Goal: Information Seeking & Learning: Learn about a topic

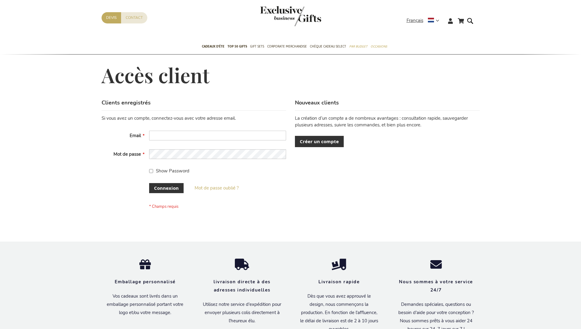
scroll to position [210, 0]
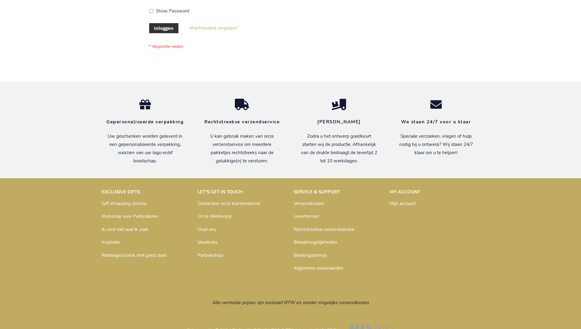
scroll to position [207, 0]
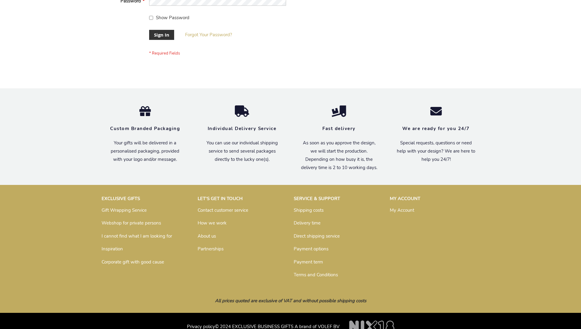
scroll to position [196, 0]
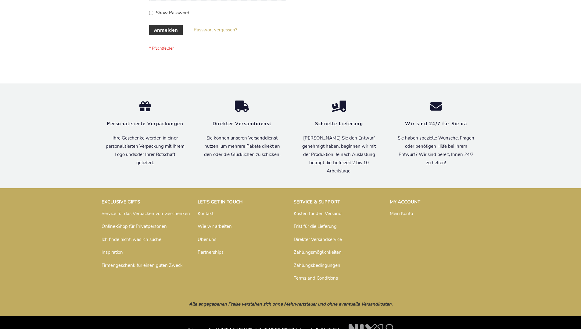
scroll to position [204, 0]
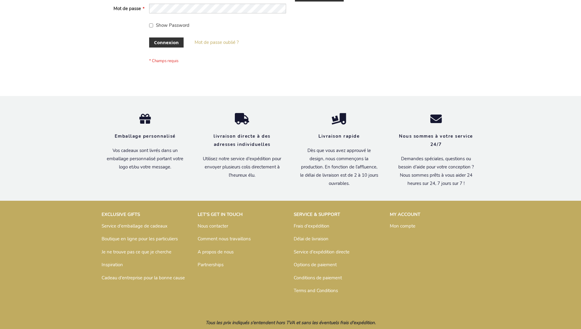
scroll to position [210, 0]
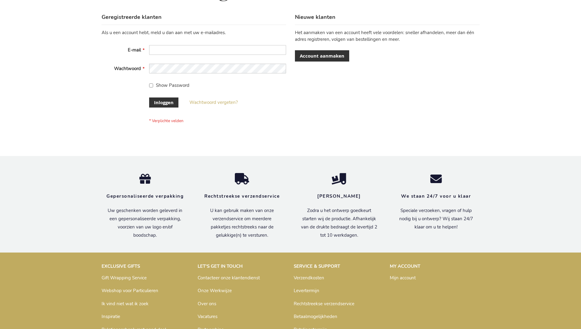
scroll to position [207, 0]
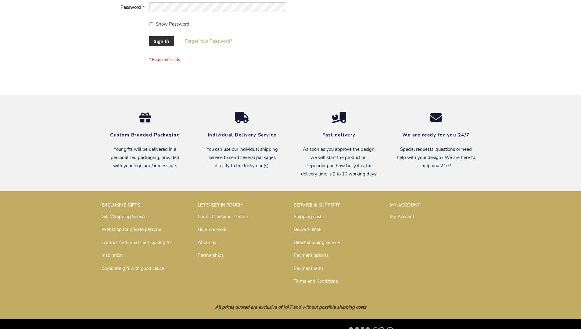
scroll to position [196, 0]
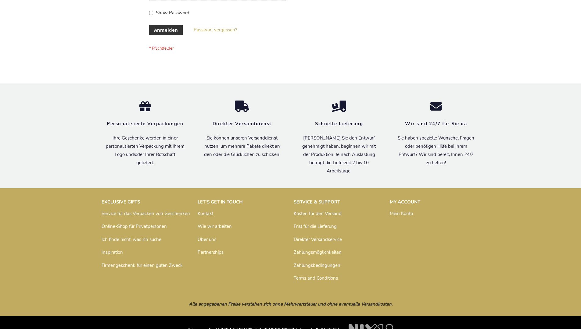
scroll to position [204, 0]
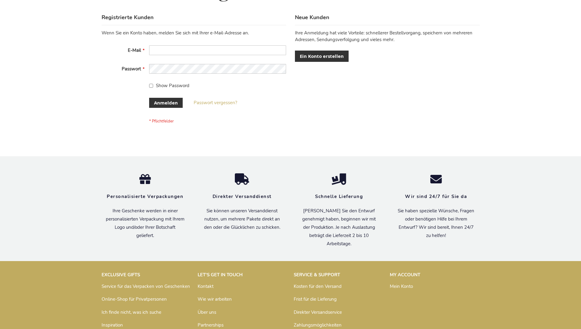
scroll to position [204, 0]
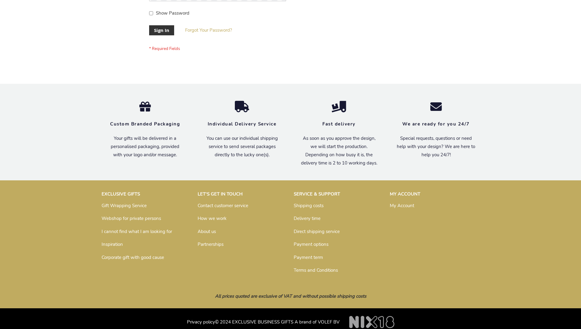
scroll to position [196, 0]
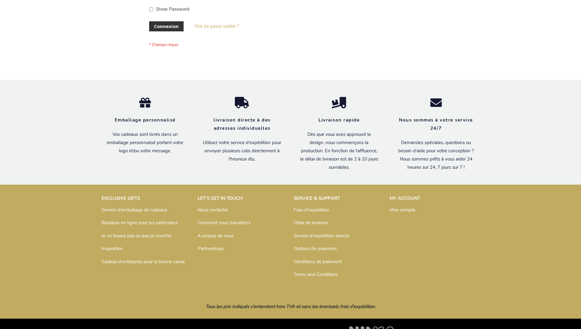
scroll to position [210, 0]
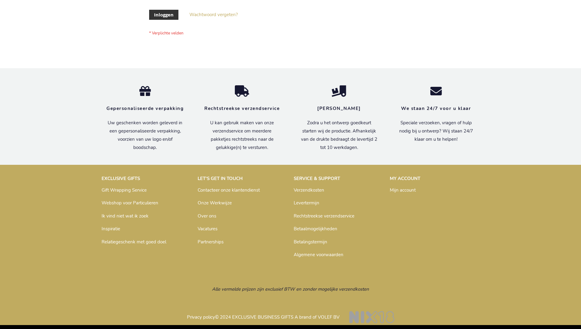
scroll to position [207, 0]
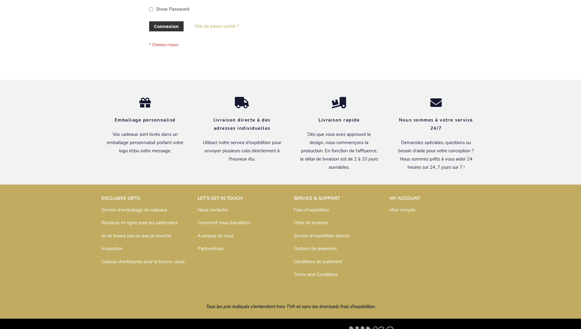
scroll to position [210, 0]
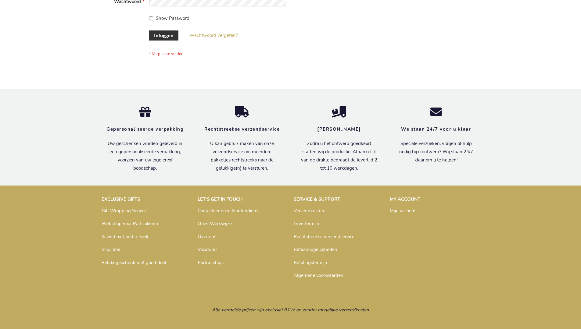
scroll to position [207, 0]
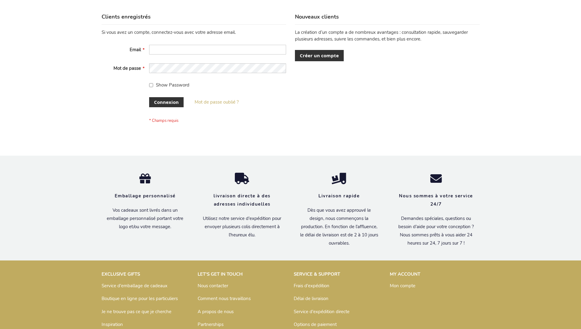
scroll to position [210, 0]
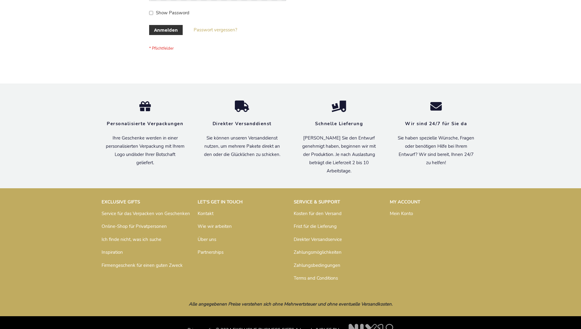
scroll to position [204, 0]
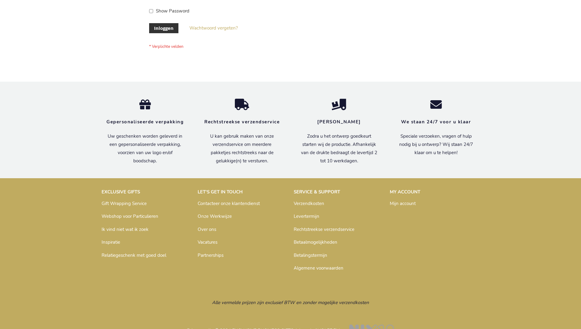
scroll to position [207, 0]
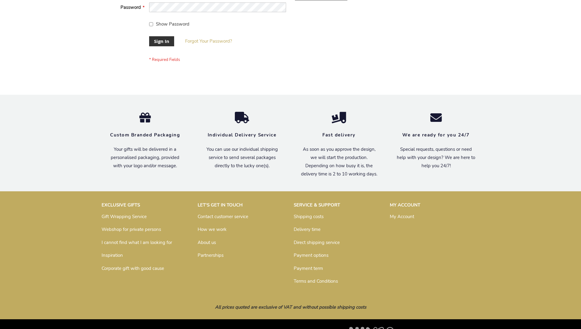
scroll to position [196, 0]
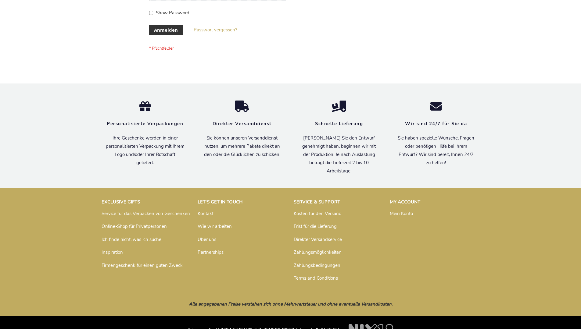
scroll to position [204, 0]
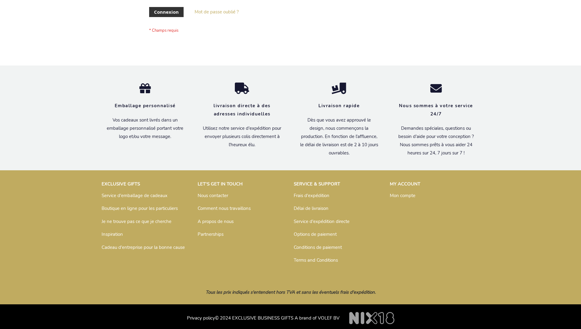
scroll to position [210, 0]
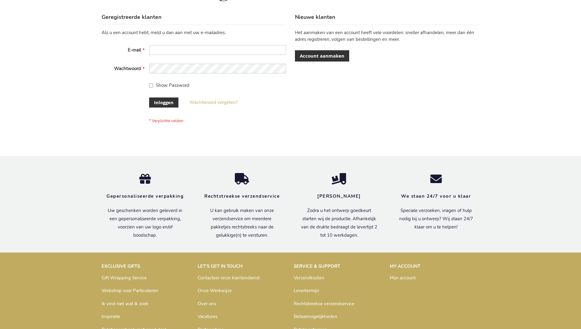
scroll to position [207, 0]
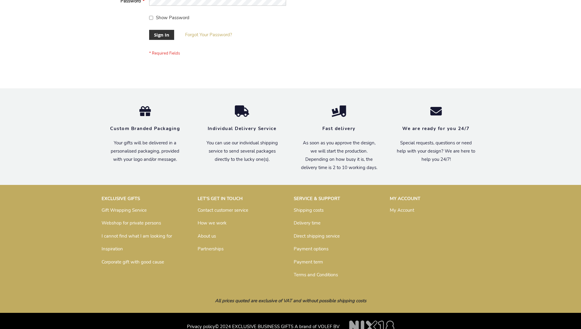
scroll to position [196, 0]
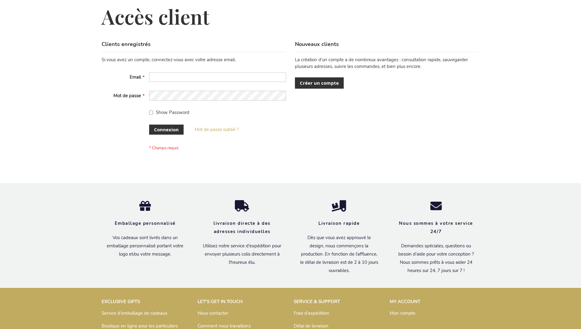
scroll to position [210, 0]
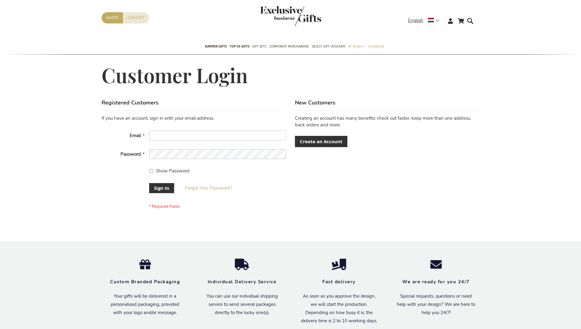
scroll to position [191, 0]
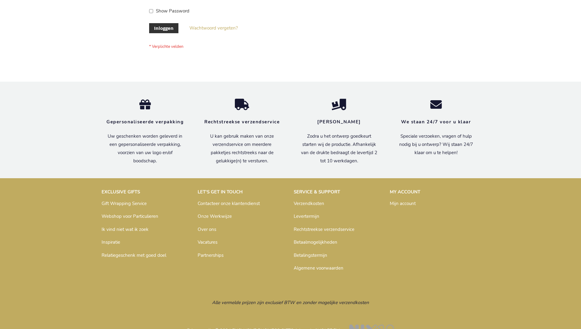
scroll to position [207, 0]
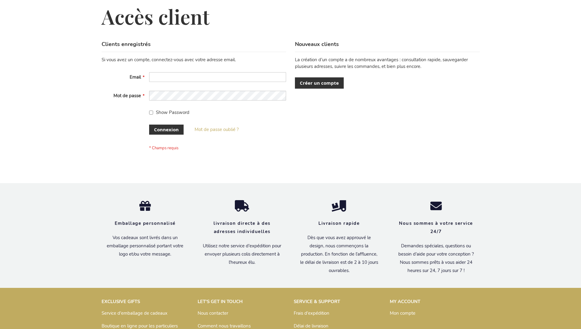
scroll to position [210, 0]
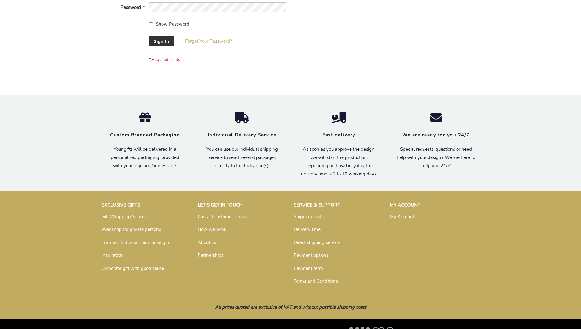
scroll to position [196, 0]
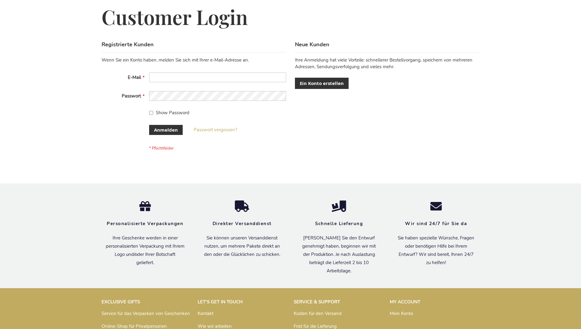
scroll to position [204, 0]
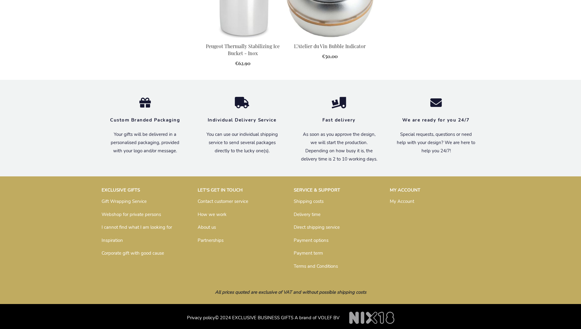
scroll to position [612, 0]
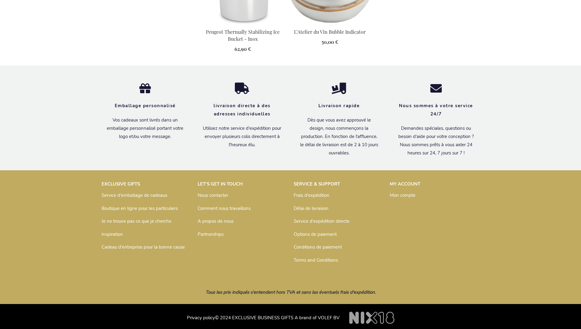
scroll to position [627, 0]
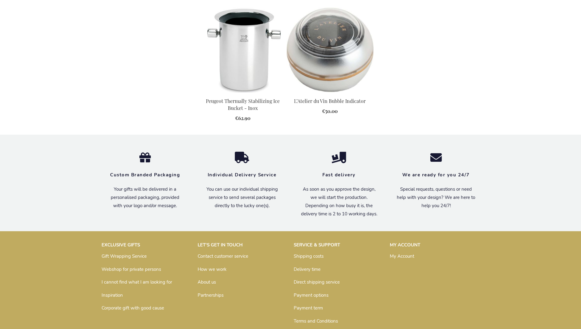
scroll to position [612, 0]
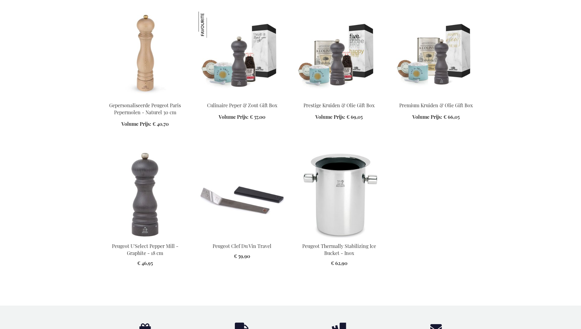
scroll to position [687, 0]
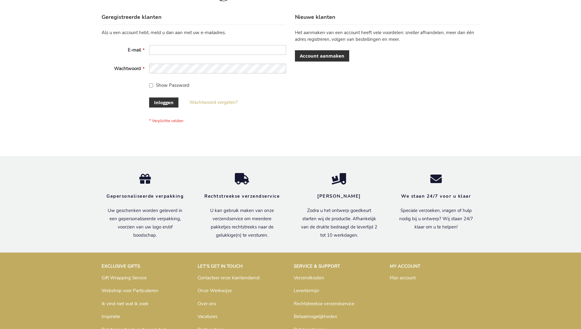
scroll to position [207, 0]
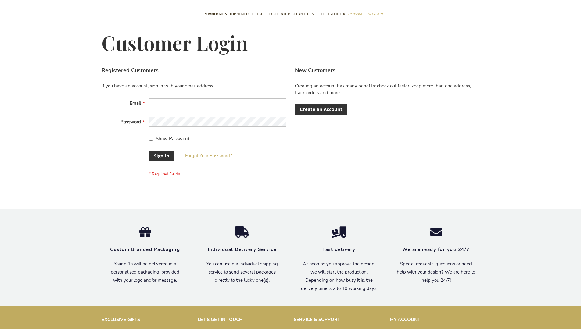
scroll to position [196, 0]
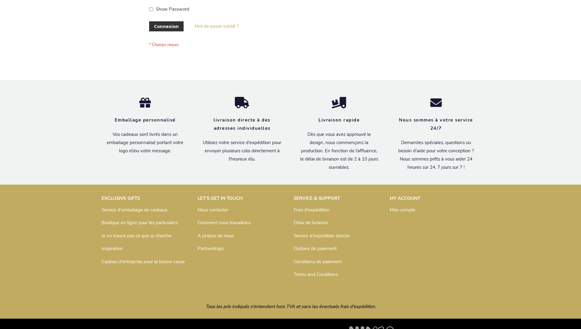
scroll to position [210, 0]
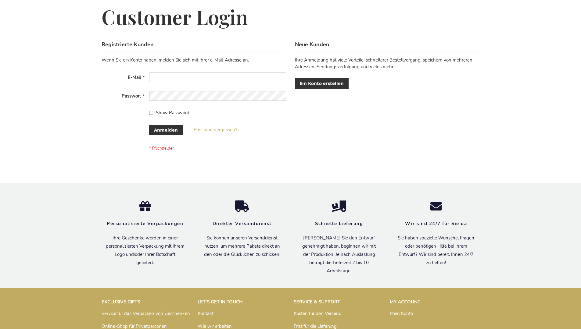
scroll to position [204, 0]
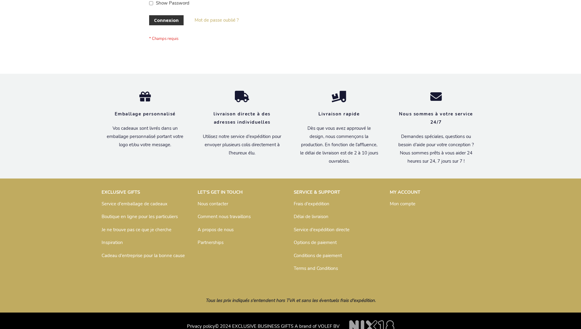
scroll to position [210, 0]
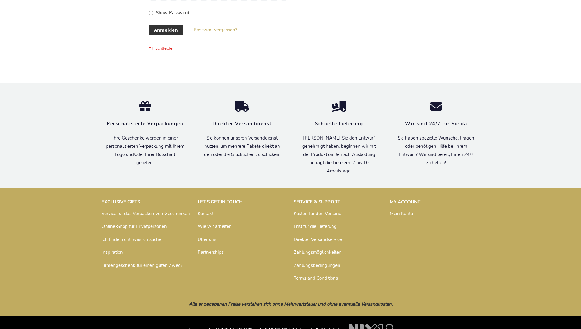
scroll to position [204, 0]
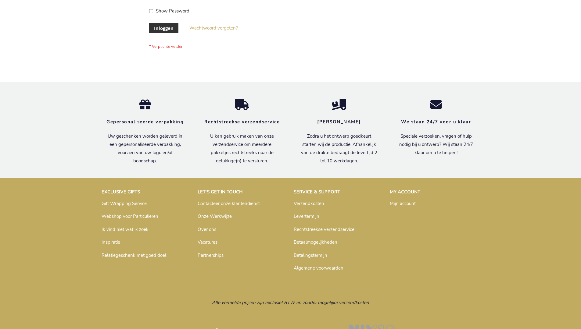
scroll to position [207, 0]
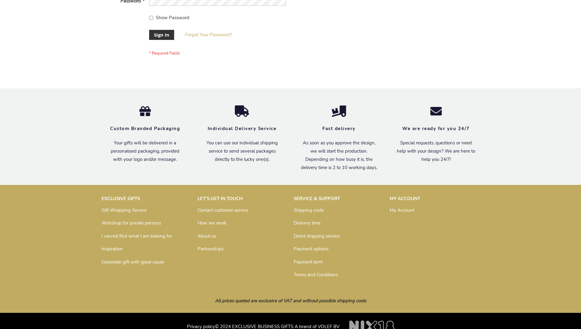
scroll to position [196, 0]
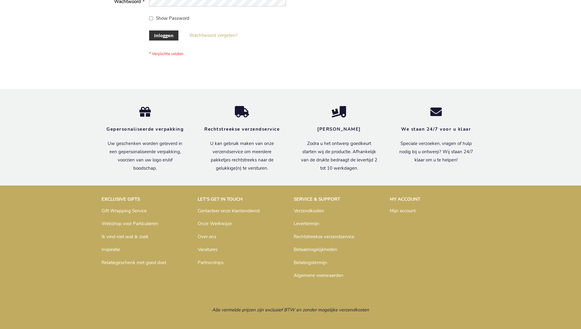
scroll to position [207, 0]
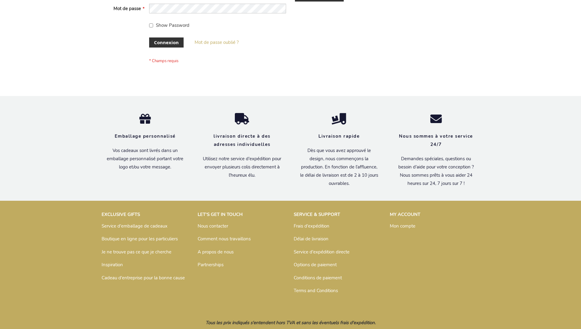
scroll to position [210, 0]
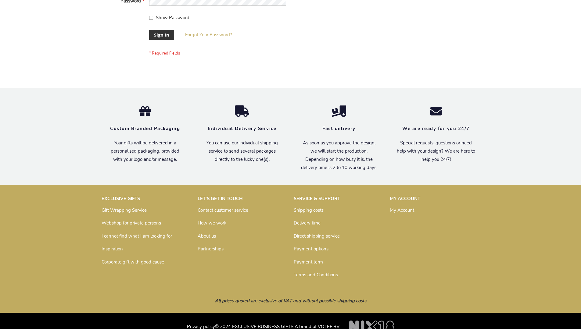
scroll to position [196, 0]
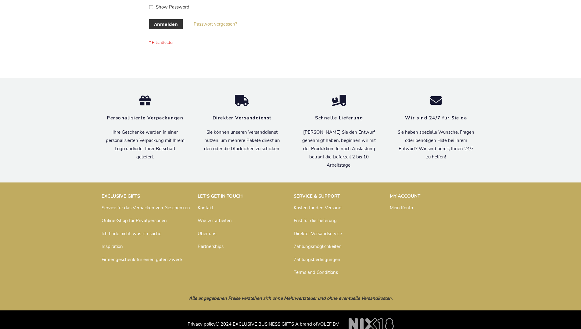
scroll to position [204, 0]
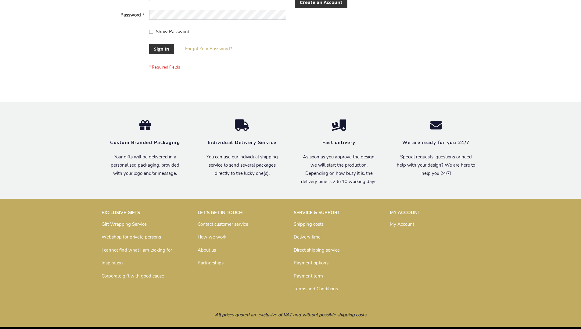
scroll to position [196, 0]
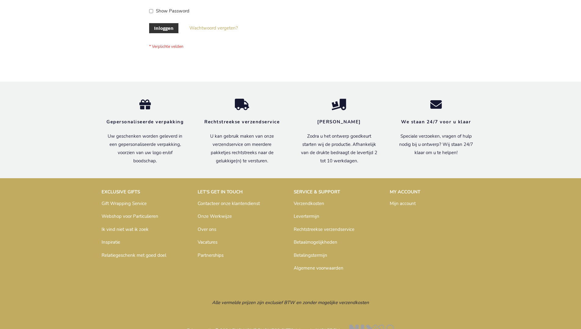
scroll to position [207, 0]
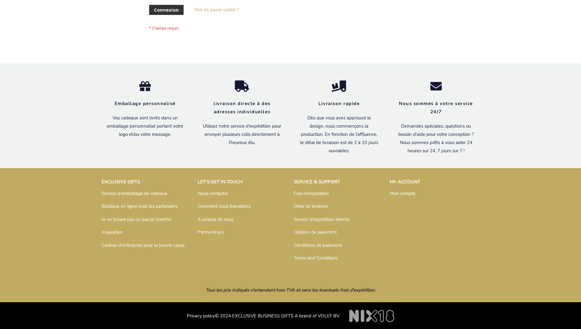
scroll to position [210, 0]
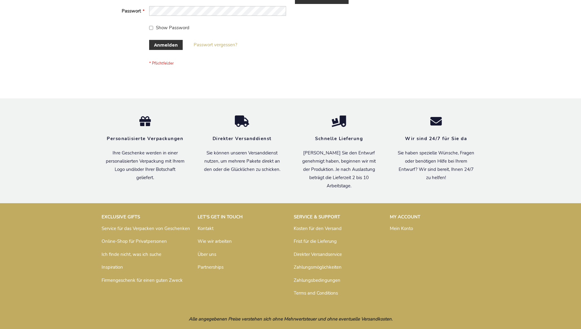
scroll to position [204, 0]
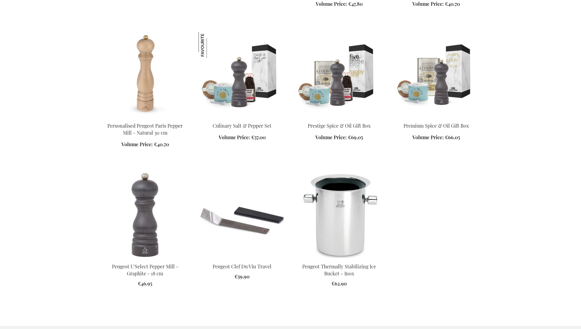
scroll to position [676, 0]
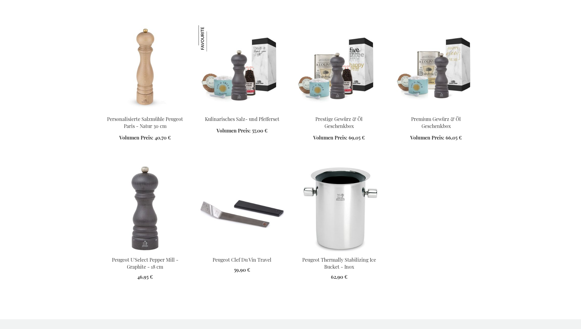
scroll to position [684, 0]
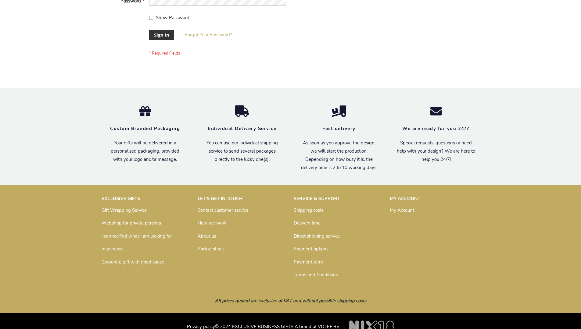
scroll to position [196, 0]
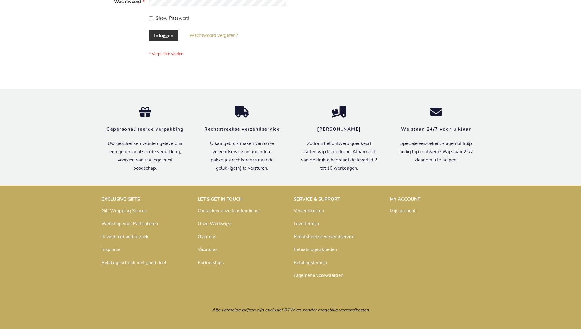
scroll to position [207, 0]
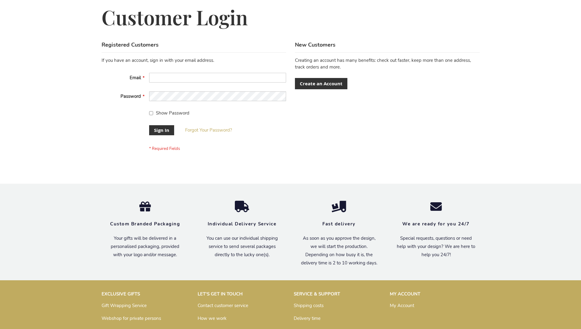
scroll to position [196, 0]
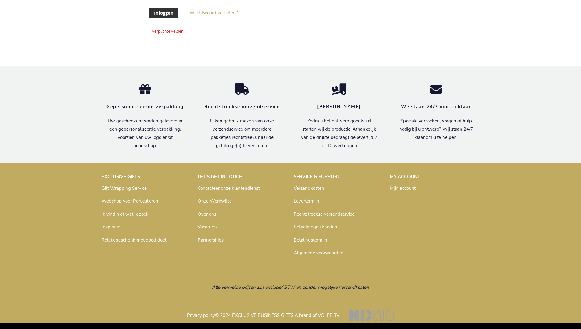
scroll to position [207, 0]
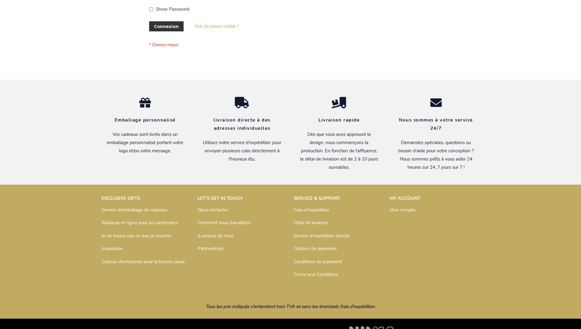
scroll to position [210, 0]
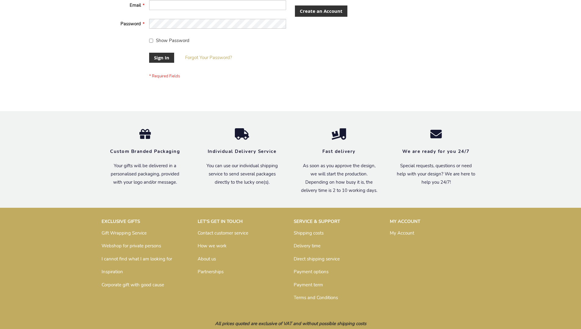
scroll to position [196, 0]
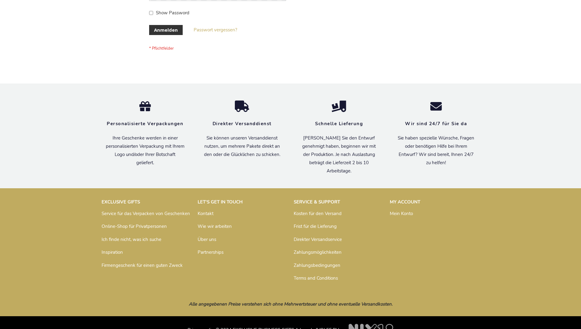
scroll to position [204, 0]
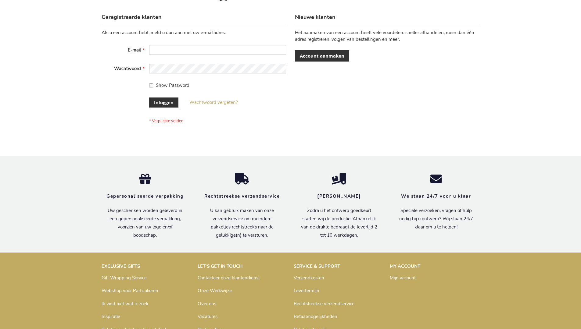
scroll to position [207, 0]
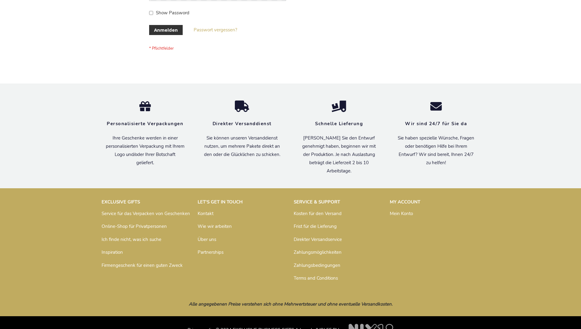
scroll to position [204, 0]
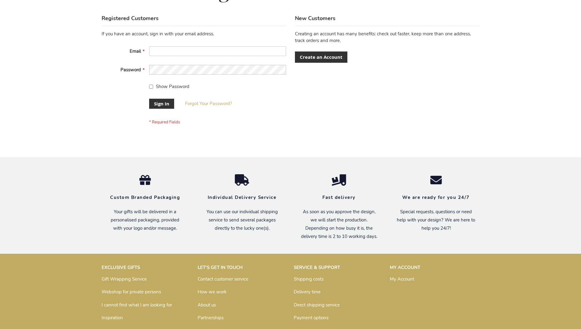
scroll to position [196, 0]
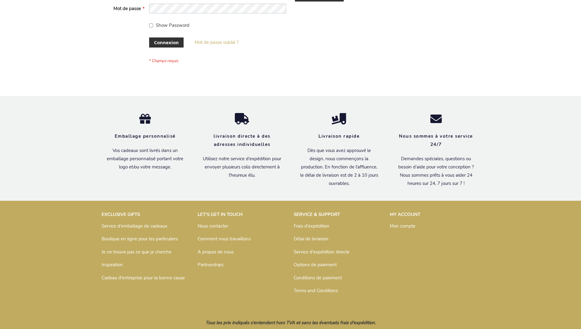
scroll to position [210, 0]
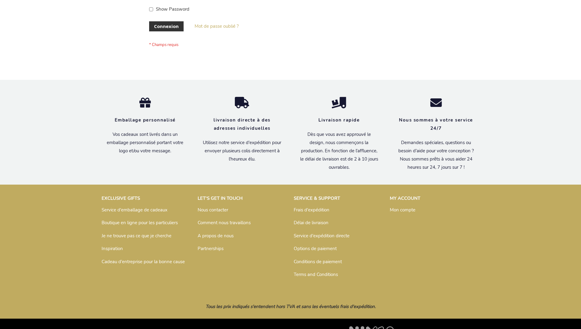
scroll to position [210, 0]
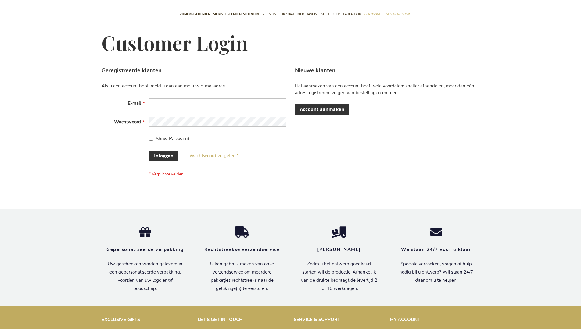
scroll to position [202, 0]
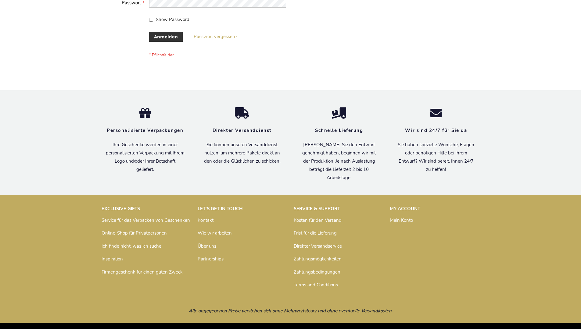
scroll to position [204, 0]
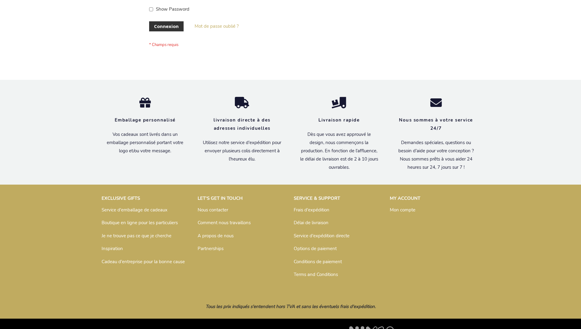
scroll to position [210, 0]
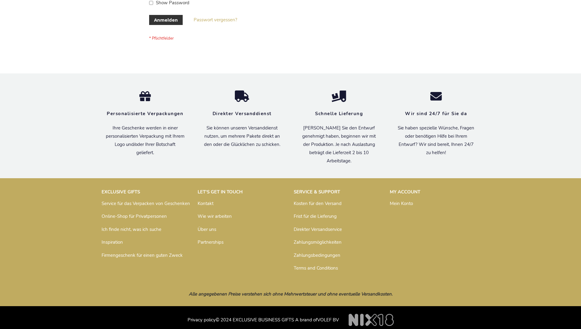
scroll to position [204, 0]
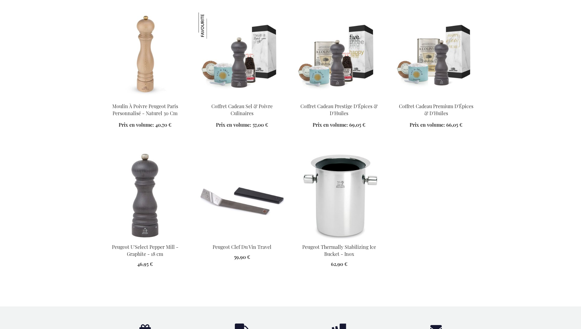
scroll to position [697, 0]
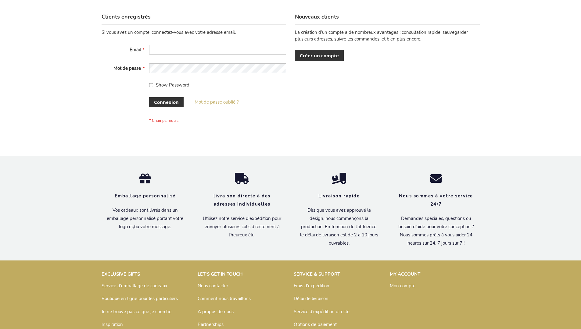
scroll to position [210, 0]
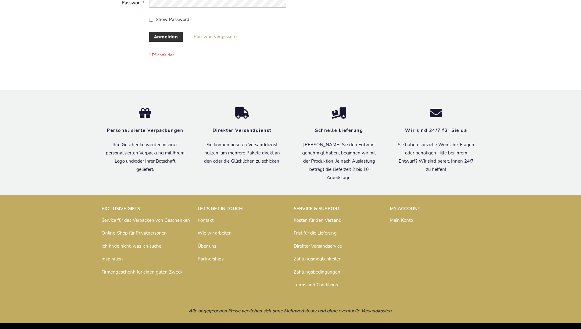
scroll to position [204, 0]
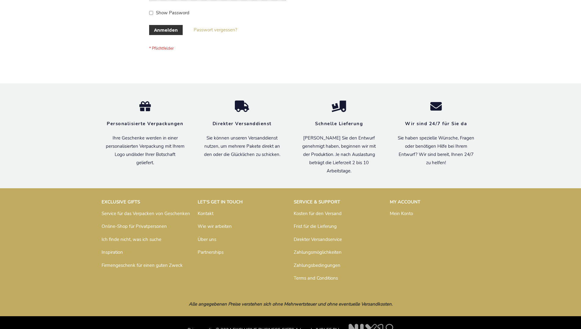
scroll to position [204, 0]
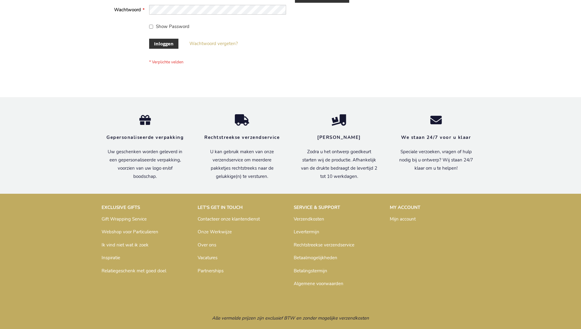
scroll to position [207, 0]
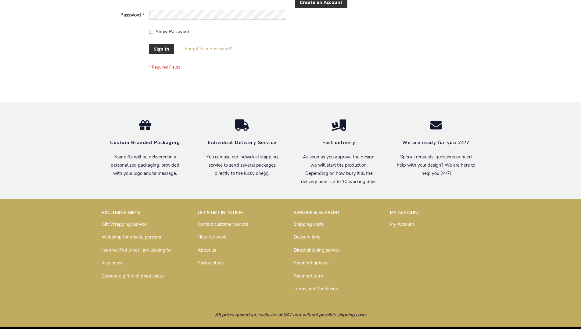
scroll to position [196, 0]
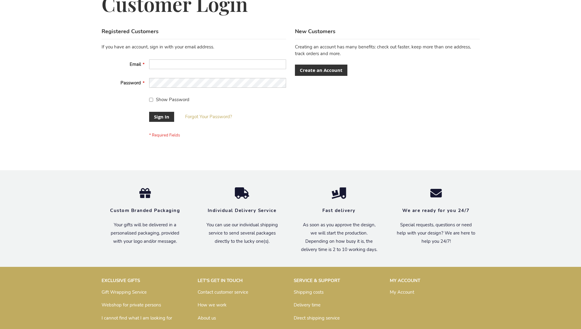
scroll to position [196, 0]
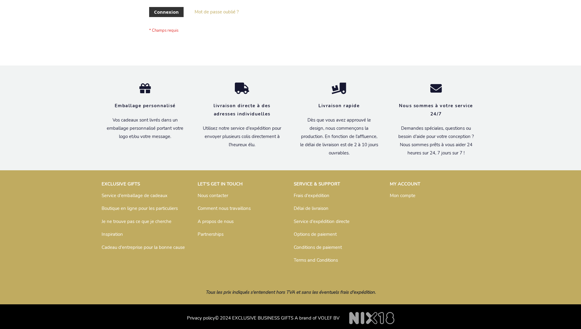
scroll to position [210, 0]
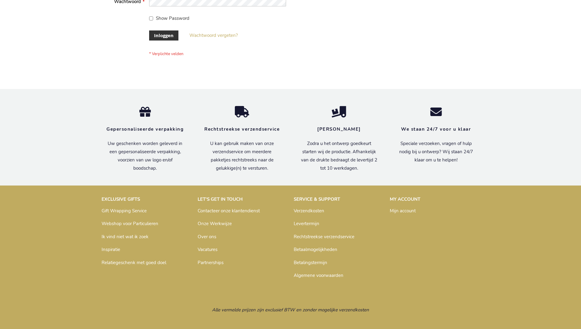
scroll to position [207, 0]
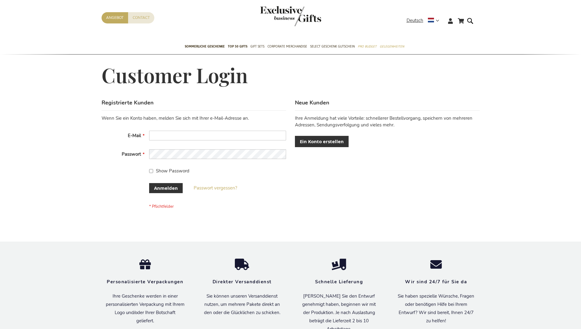
scroll to position [204, 0]
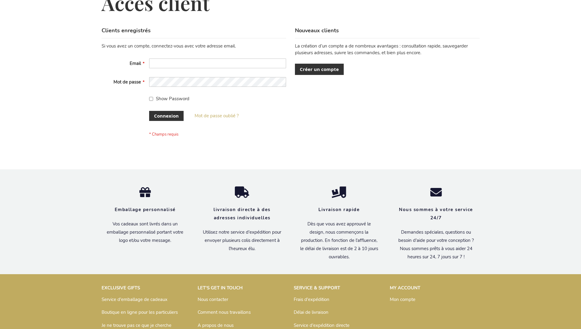
scroll to position [210, 0]
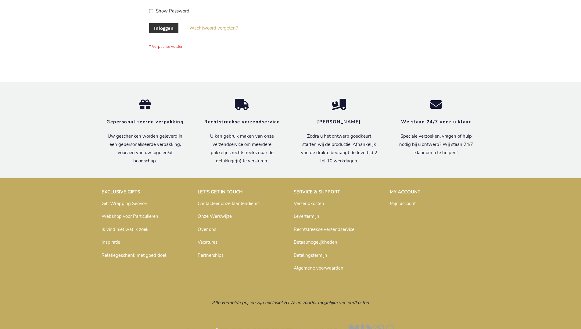
scroll to position [207, 0]
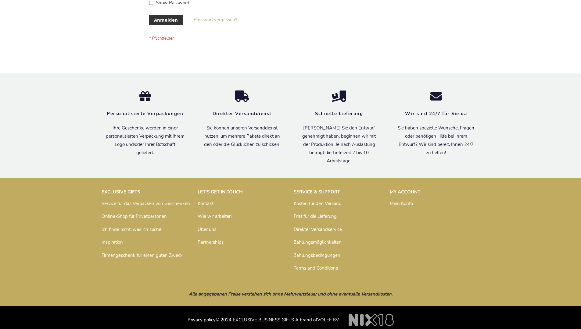
scroll to position [204, 0]
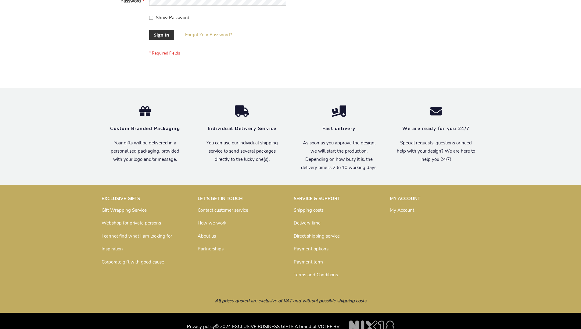
scroll to position [196, 0]
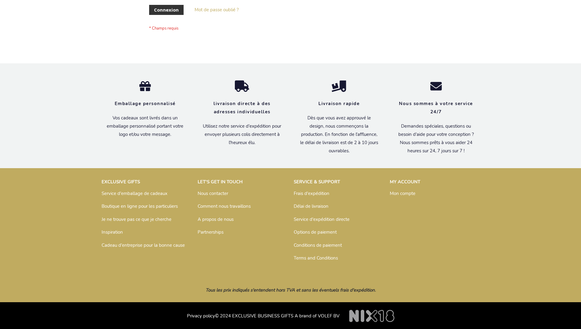
scroll to position [210, 0]
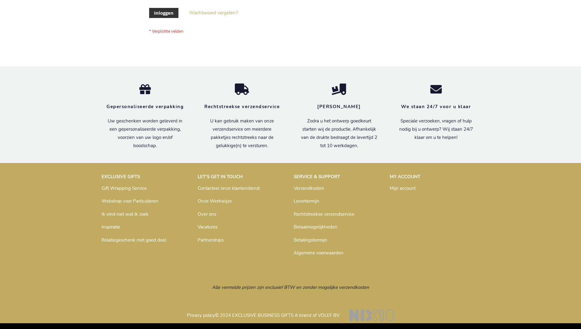
scroll to position [207, 0]
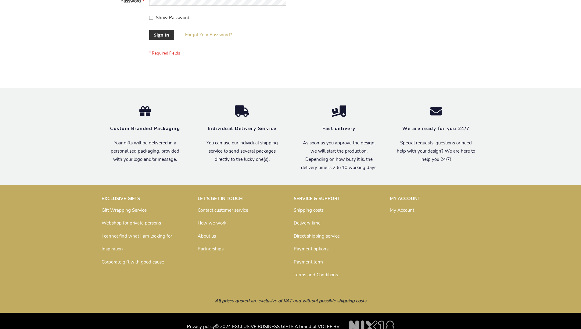
scroll to position [196, 0]
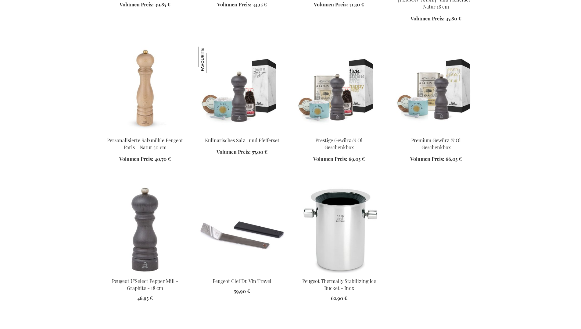
scroll to position [684, 0]
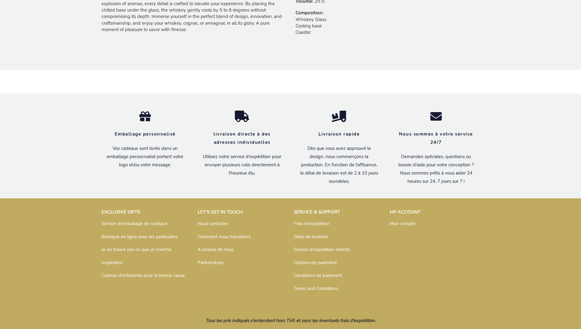
scroll to position [466, 0]
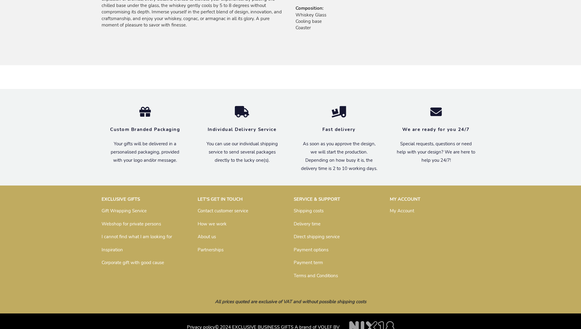
scroll to position [451, 0]
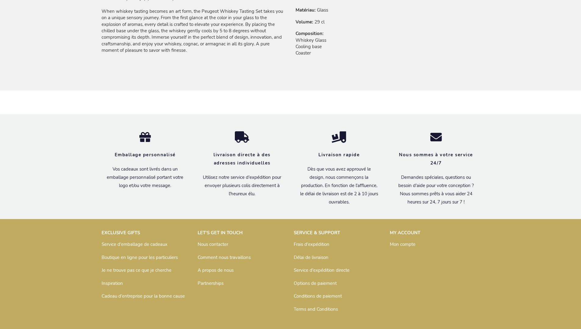
scroll to position [466, 0]
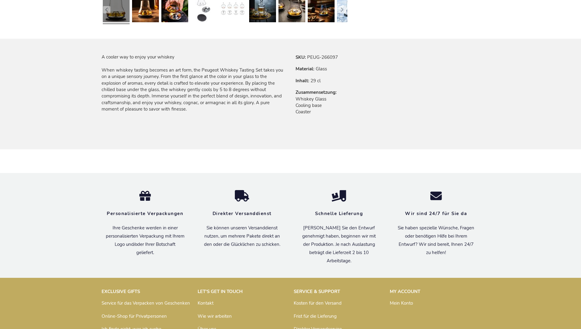
scroll to position [459, 0]
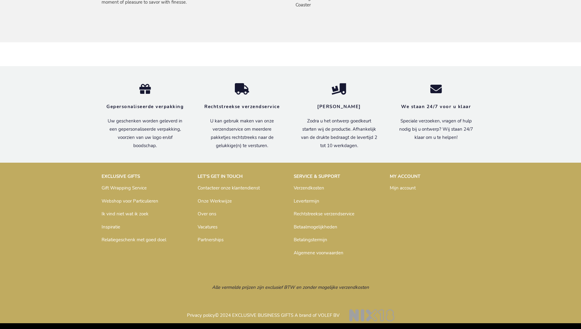
scroll to position [462, 0]
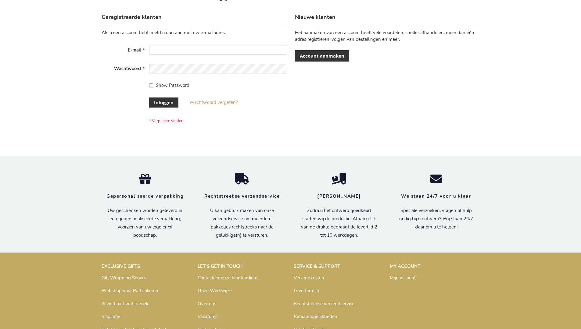
scroll to position [207, 0]
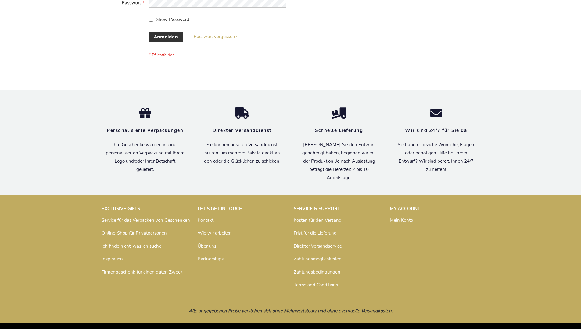
scroll to position [204, 0]
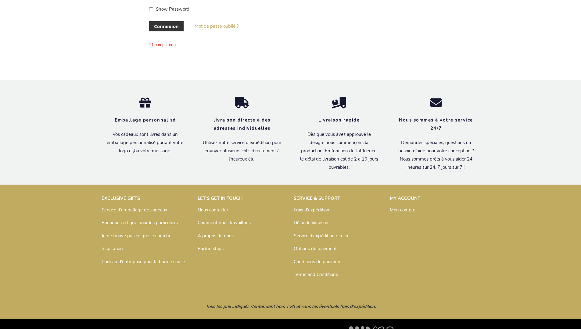
scroll to position [210, 0]
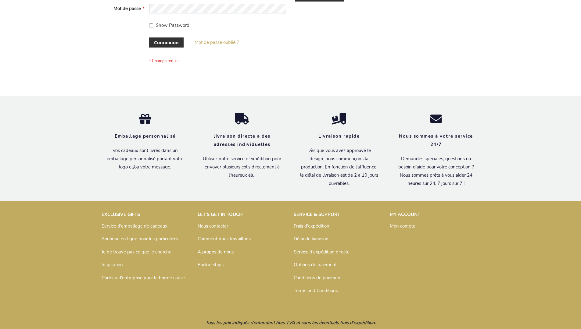
scroll to position [210, 0]
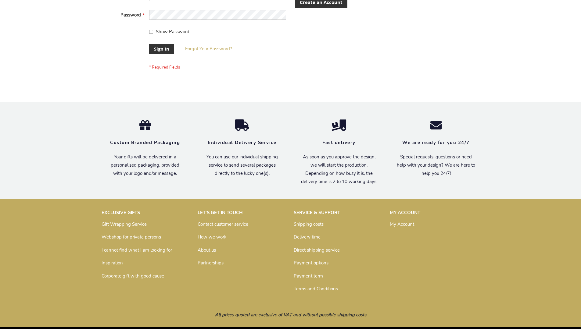
scroll to position [196, 0]
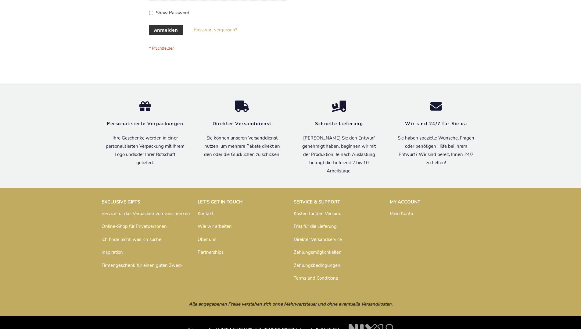
scroll to position [204, 0]
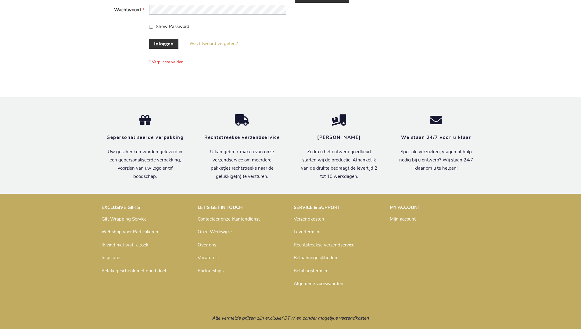
scroll to position [207, 0]
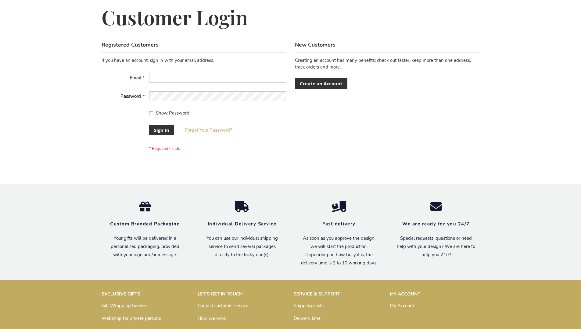
scroll to position [196, 0]
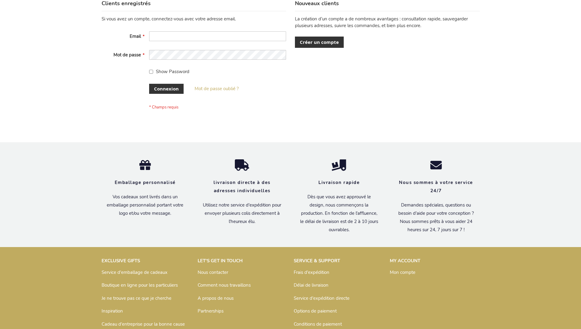
scroll to position [210, 0]
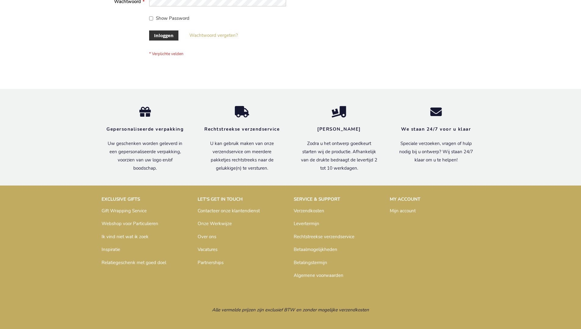
scroll to position [207, 0]
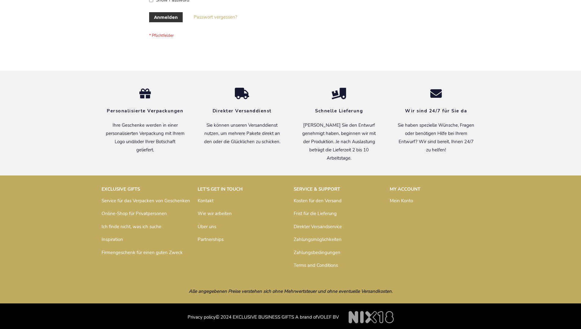
scroll to position [204, 0]
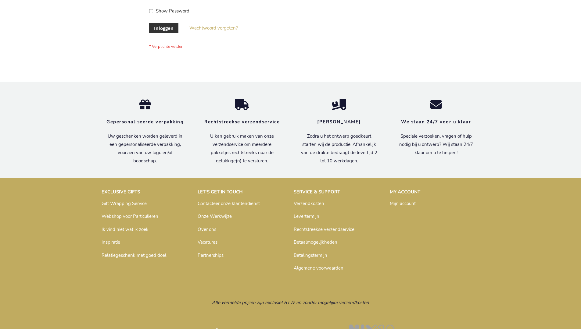
scroll to position [207, 0]
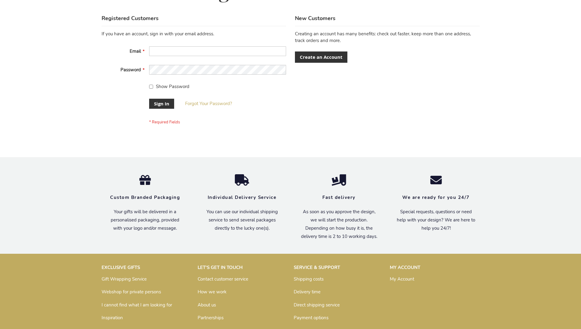
scroll to position [196, 0]
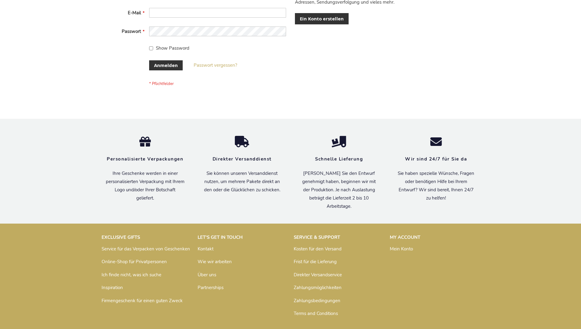
scroll to position [204, 0]
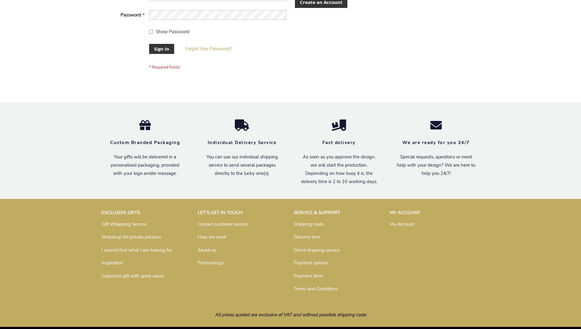
scroll to position [196, 0]
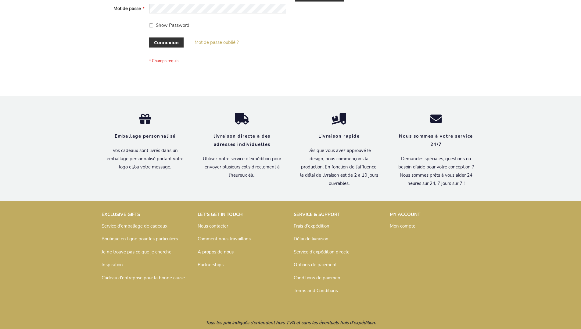
scroll to position [210, 0]
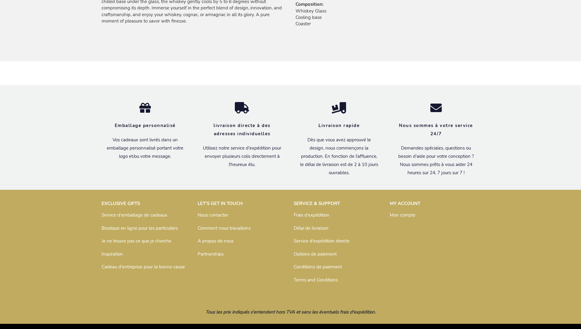
scroll to position [466, 0]
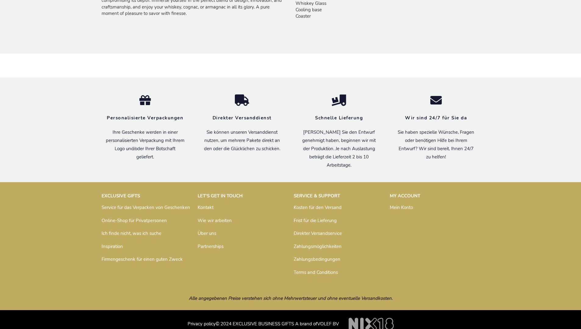
scroll to position [459, 0]
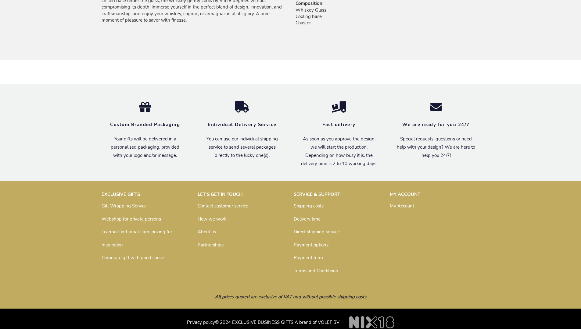
scroll to position [451, 0]
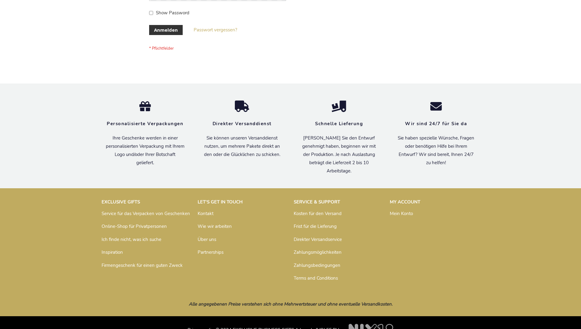
scroll to position [204, 0]
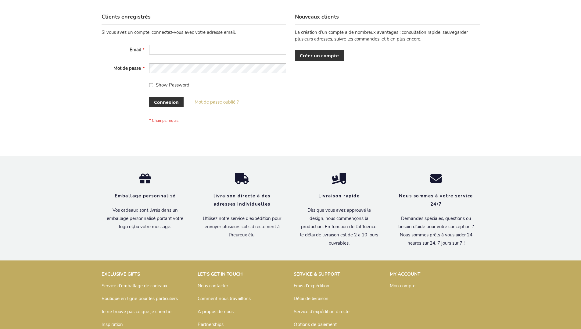
scroll to position [210, 0]
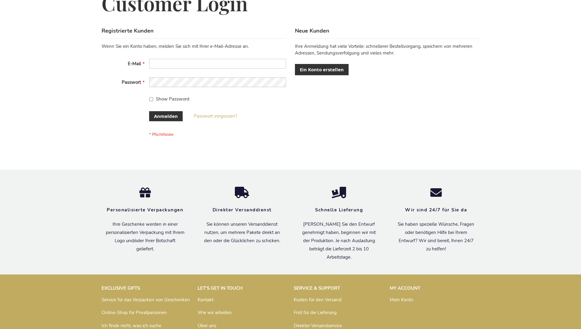
scroll to position [204, 0]
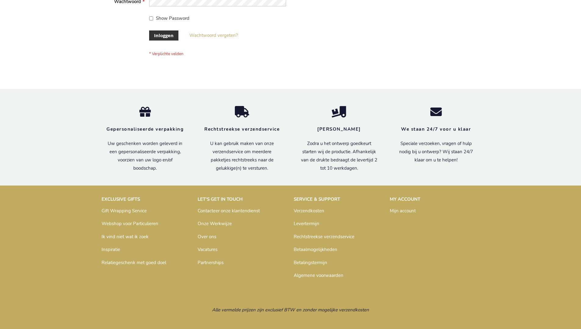
scroll to position [207, 0]
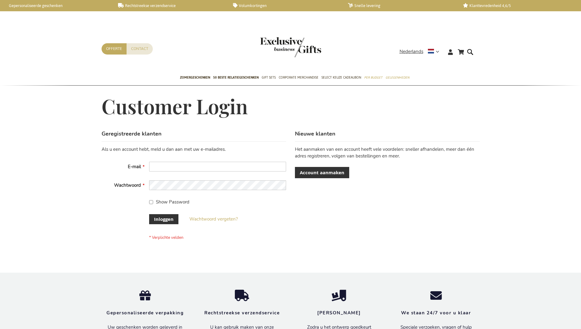
scroll to position [207, 0]
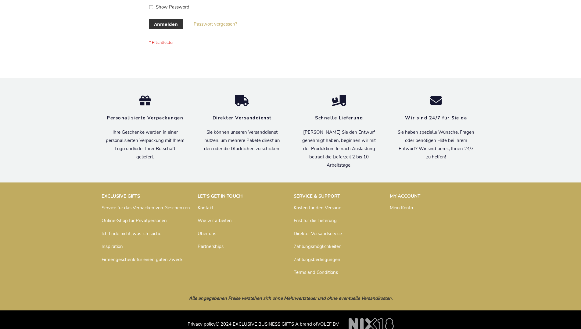
scroll to position [204, 0]
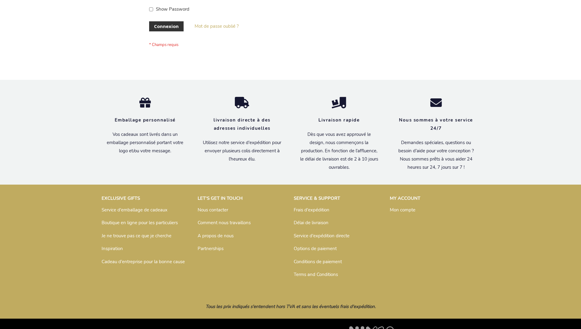
scroll to position [210, 0]
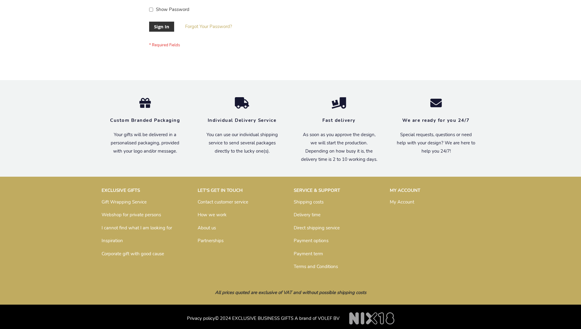
scroll to position [196, 0]
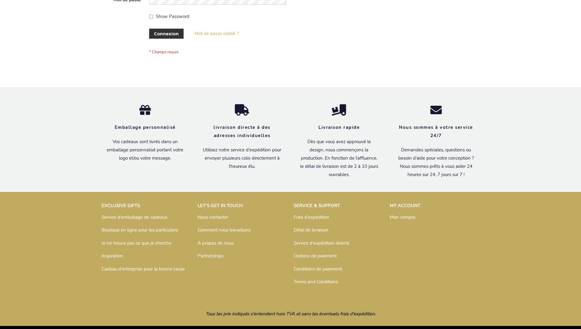
scroll to position [210, 0]
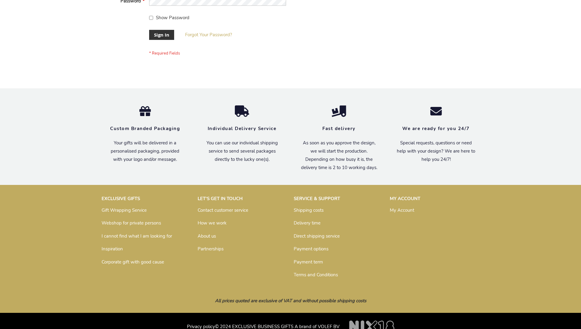
scroll to position [196, 0]
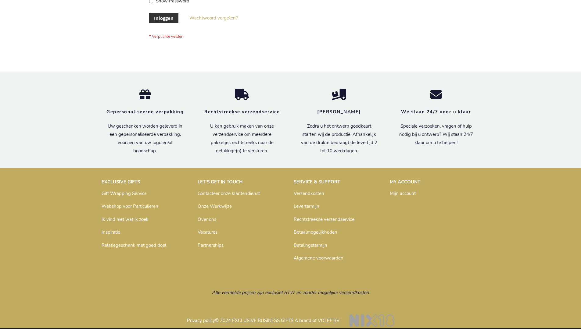
scroll to position [207, 0]
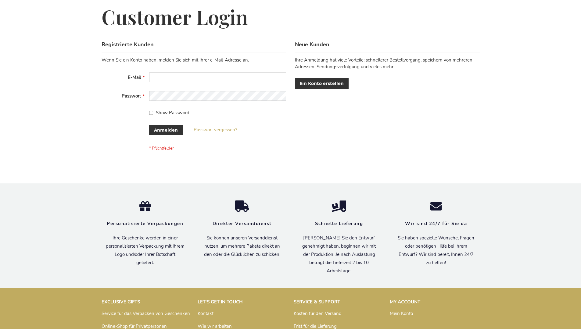
scroll to position [204, 0]
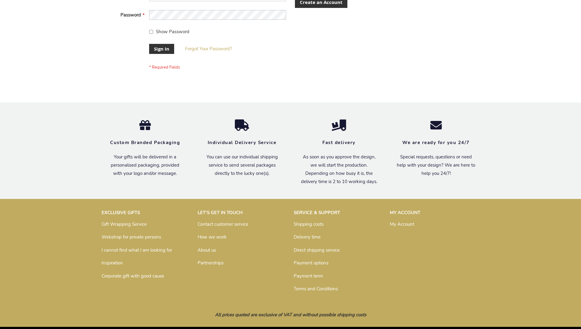
scroll to position [196, 0]
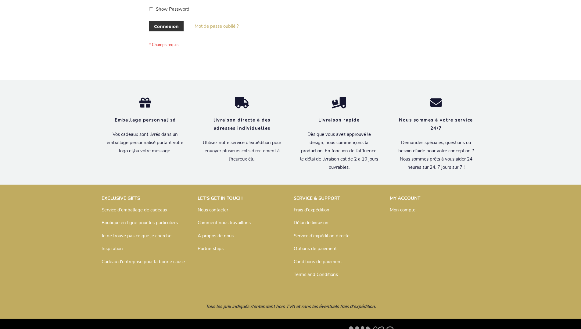
scroll to position [210, 0]
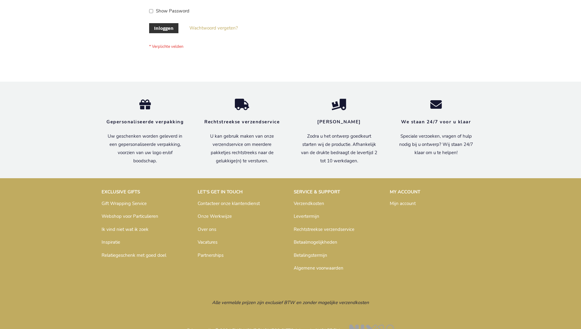
scroll to position [207, 0]
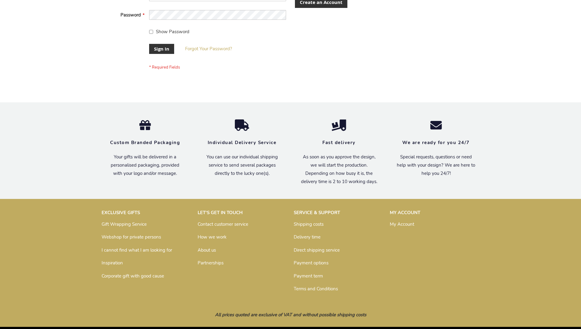
scroll to position [196, 0]
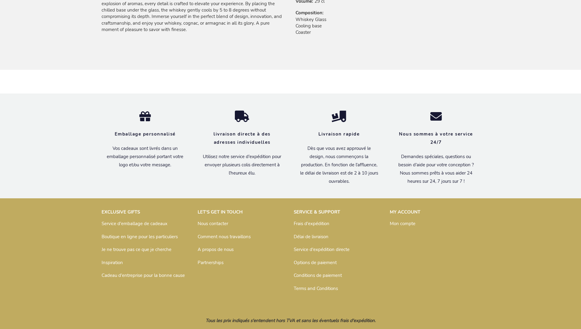
scroll to position [466, 0]
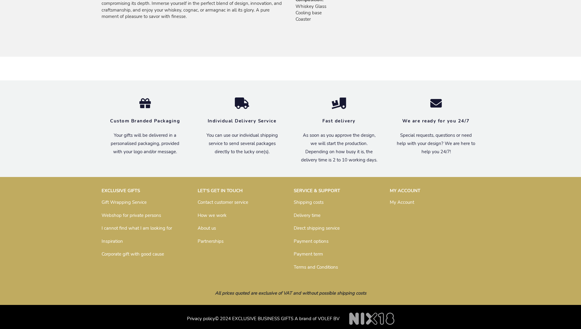
scroll to position [451, 0]
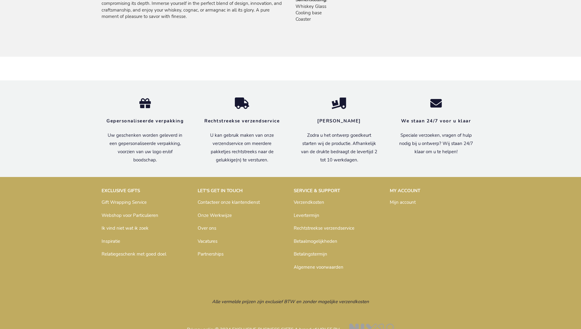
scroll to position [462, 0]
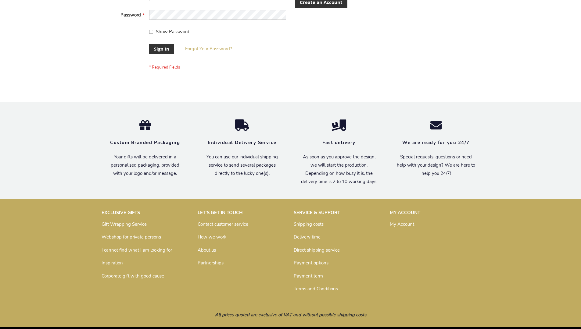
scroll to position [196, 0]
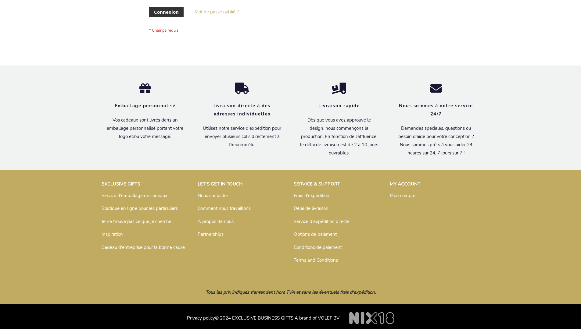
scroll to position [210, 0]
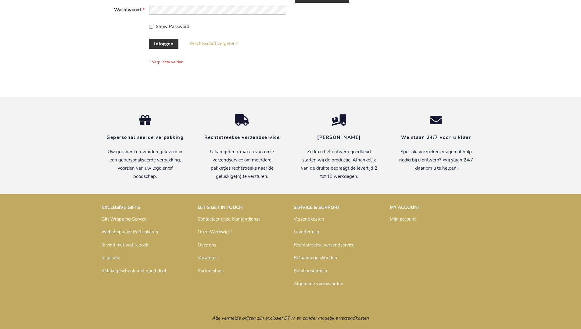
scroll to position [207, 0]
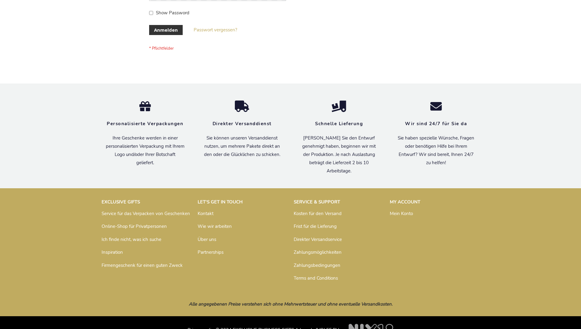
scroll to position [204, 0]
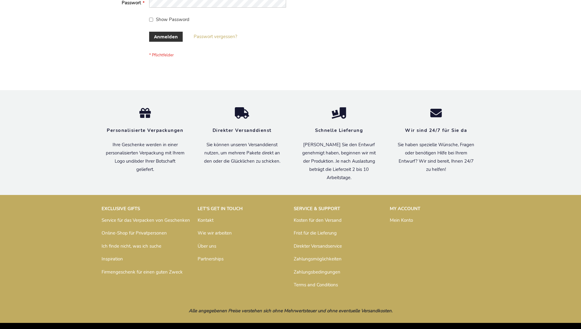
scroll to position [204, 0]
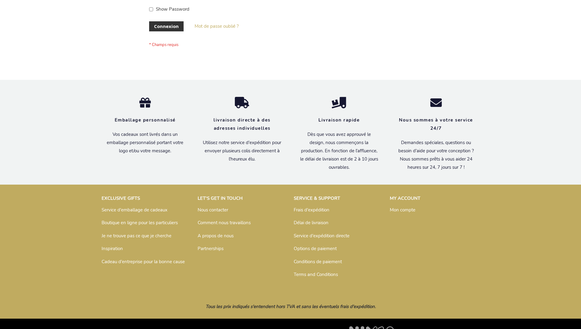
scroll to position [210, 0]
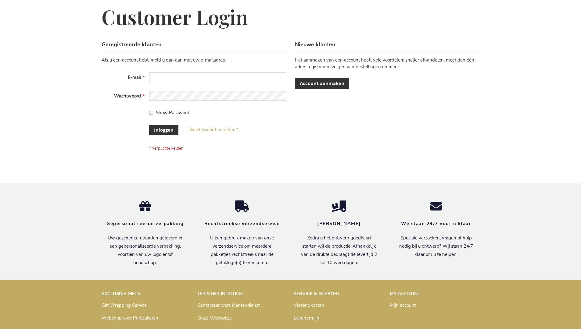
scroll to position [207, 0]
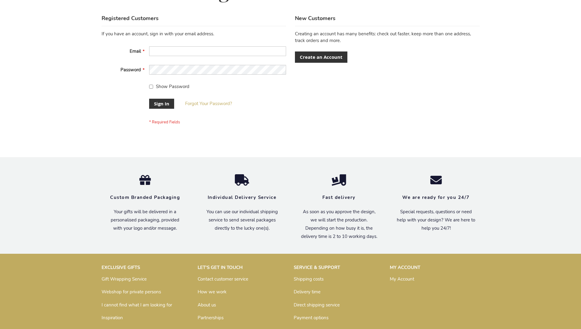
scroll to position [196, 0]
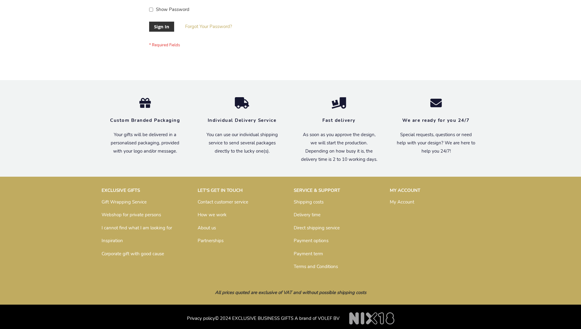
scroll to position [196, 0]
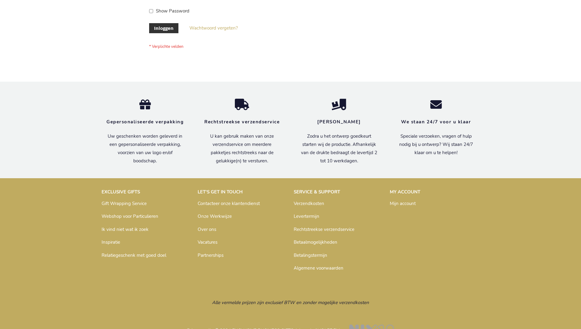
scroll to position [207, 0]
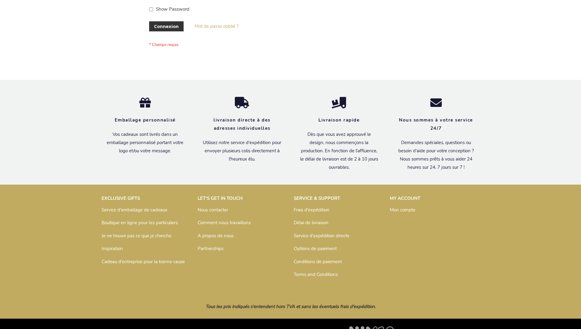
scroll to position [210, 0]
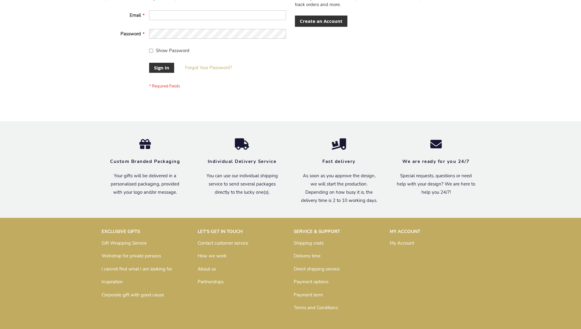
scroll to position [196, 0]
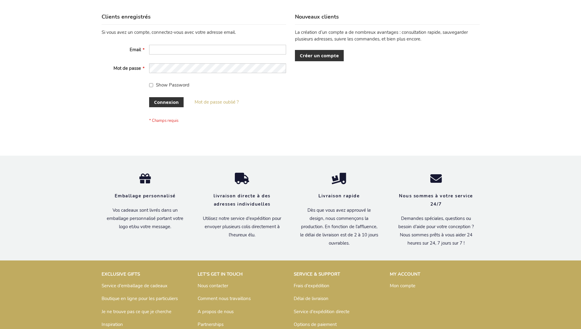
scroll to position [210, 0]
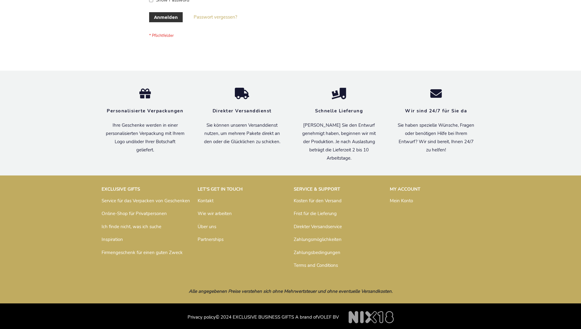
scroll to position [204, 0]
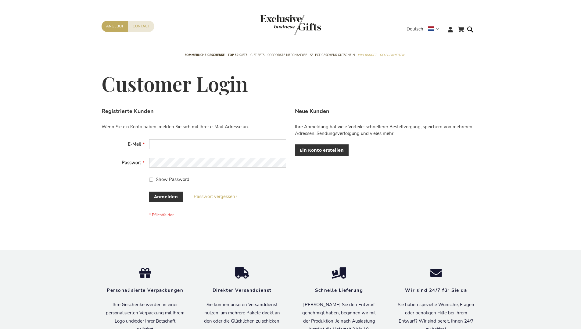
scroll to position [204, 0]
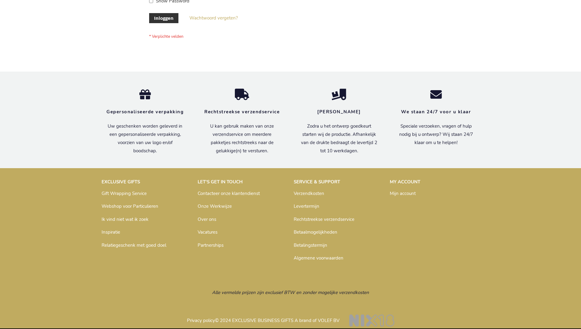
scroll to position [207, 0]
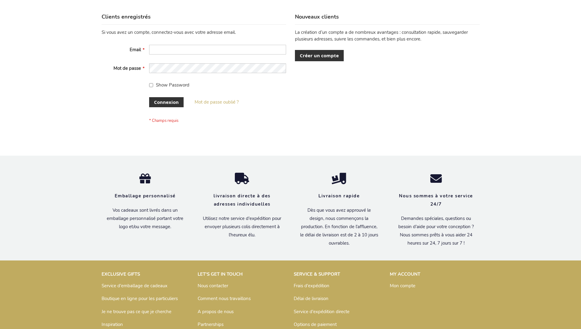
scroll to position [210, 0]
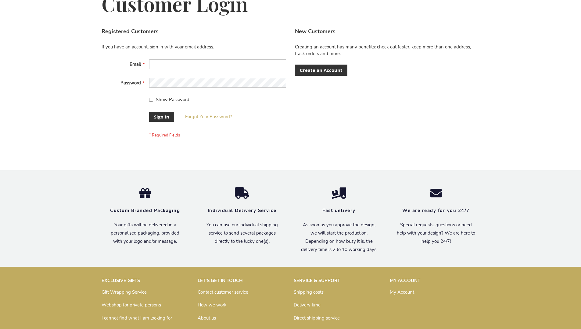
scroll to position [196, 0]
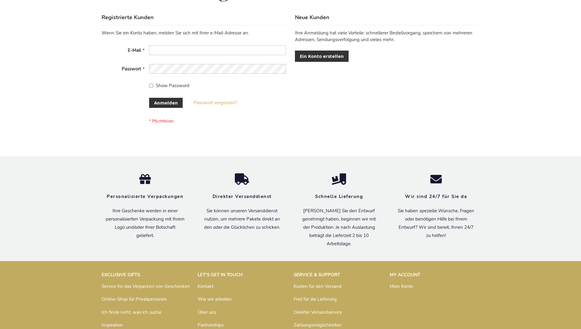
scroll to position [204, 0]
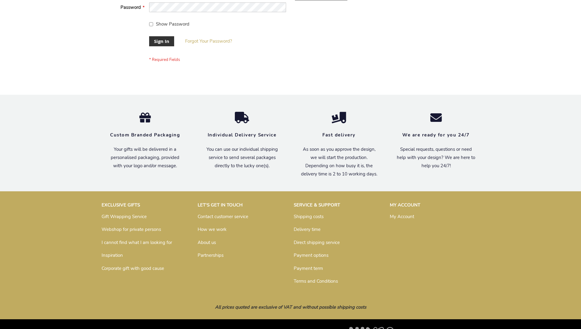
scroll to position [196, 0]
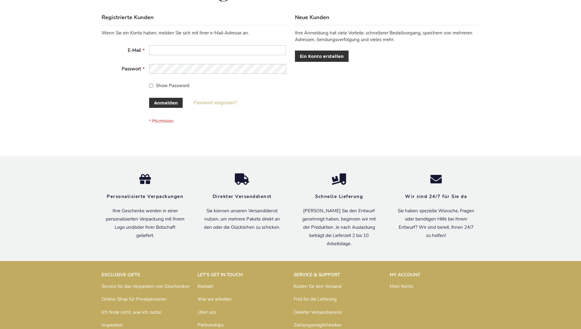
scroll to position [204, 0]
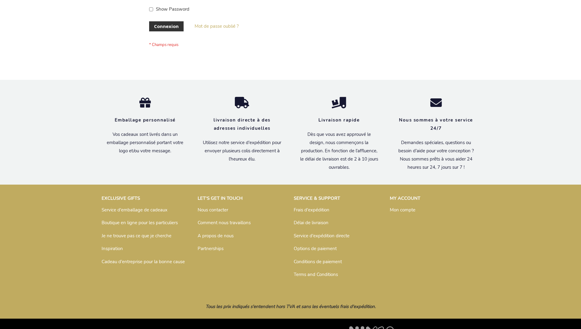
scroll to position [210, 0]
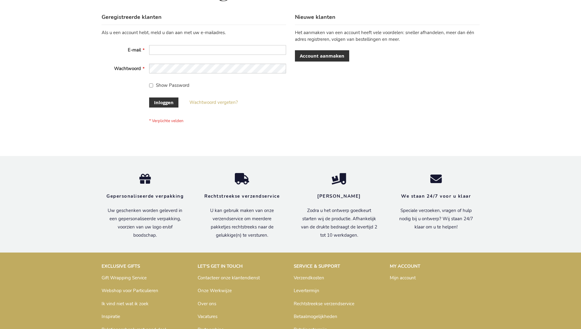
scroll to position [207, 0]
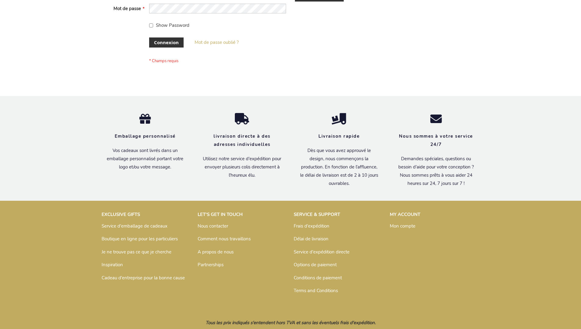
scroll to position [210, 0]
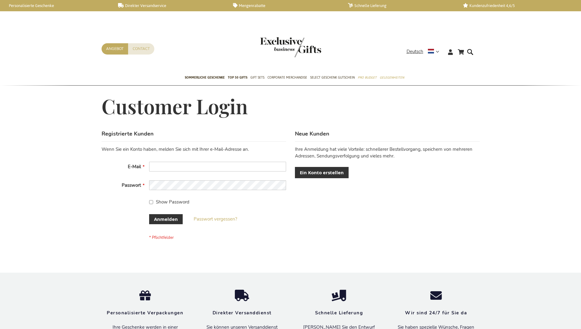
scroll to position [199, 0]
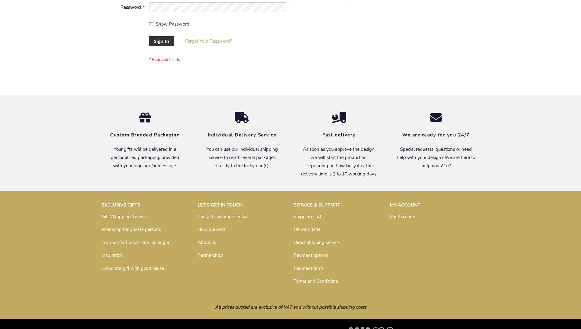
scroll to position [196, 0]
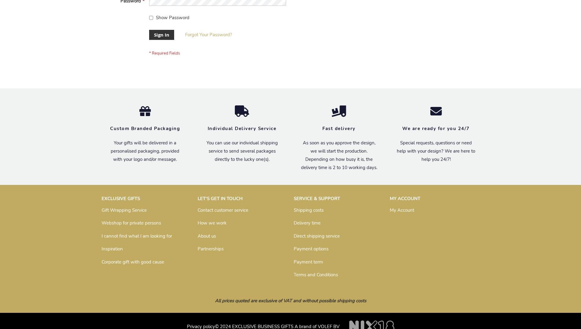
scroll to position [196, 0]
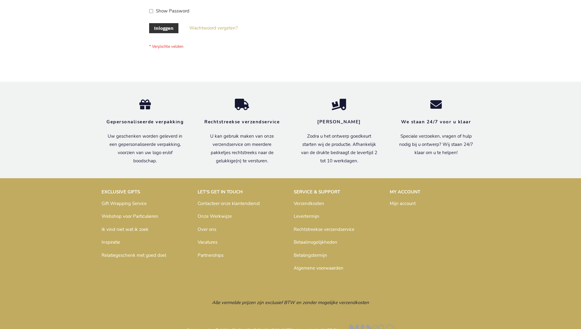
scroll to position [207, 0]
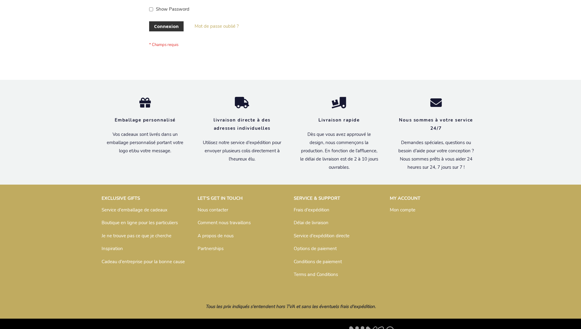
scroll to position [210, 0]
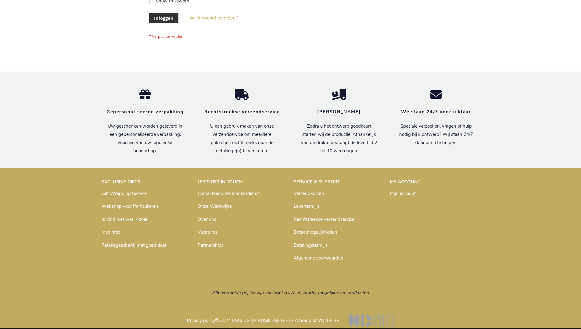
scroll to position [207, 0]
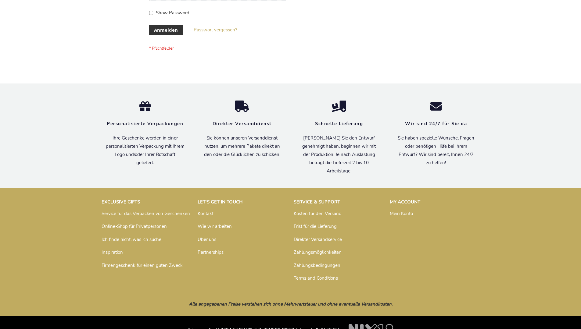
scroll to position [204, 0]
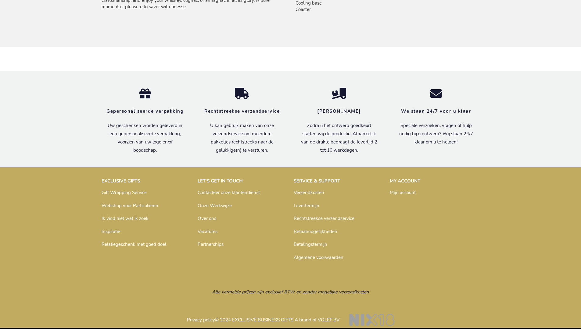
scroll to position [462, 0]
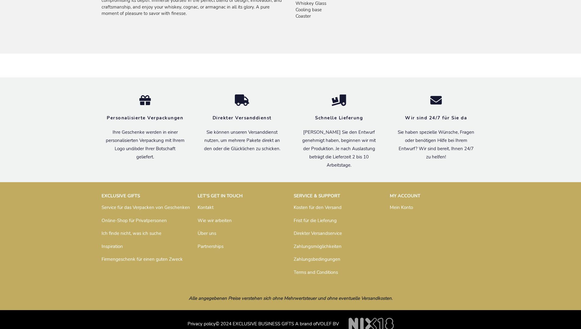
scroll to position [459, 0]
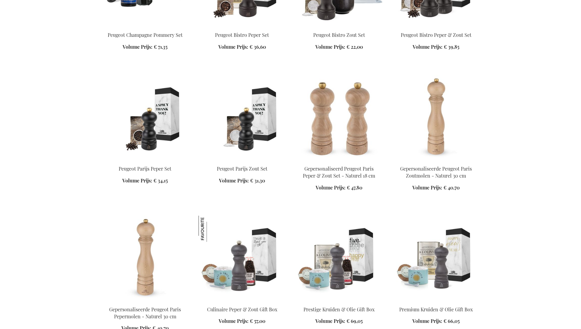
scroll to position [687, 0]
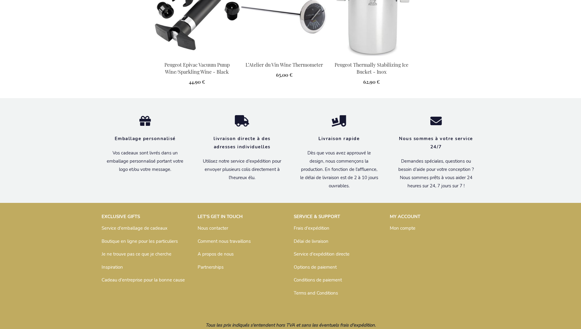
scroll to position [634, 0]
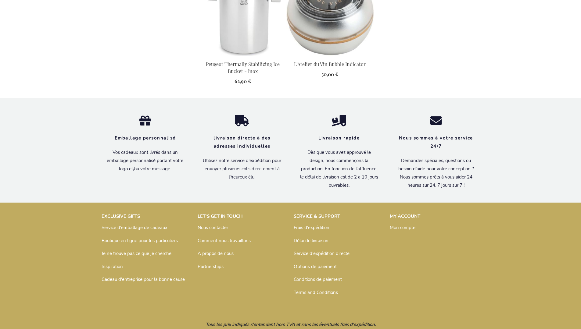
scroll to position [627, 0]
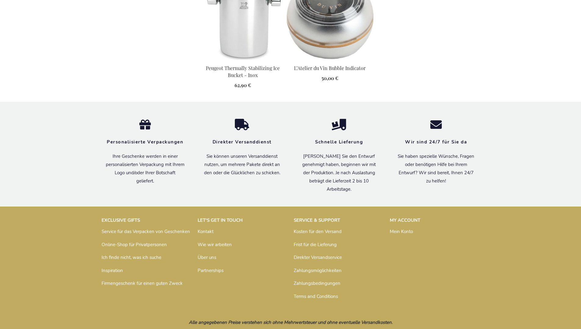
scroll to position [620, 0]
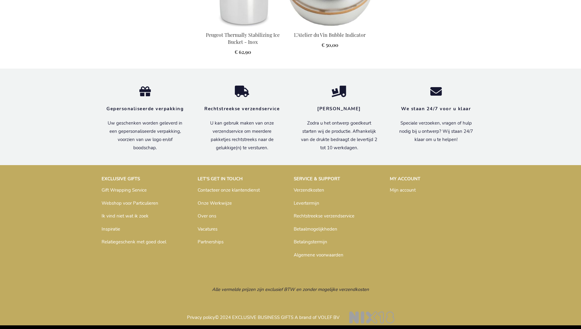
scroll to position [623, 0]
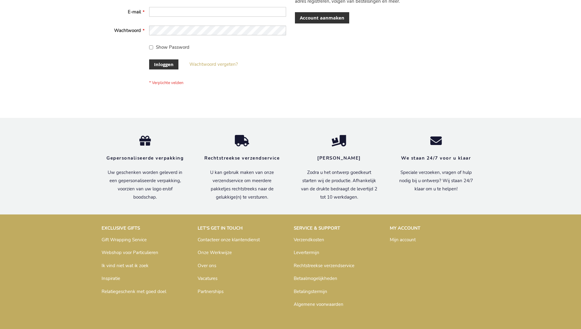
scroll to position [207, 0]
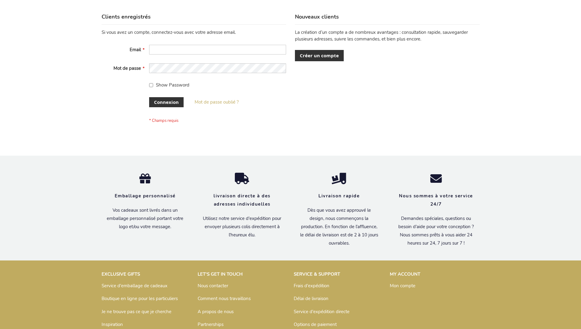
scroll to position [210, 0]
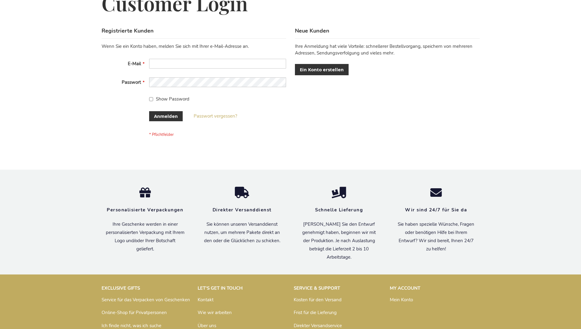
scroll to position [204, 0]
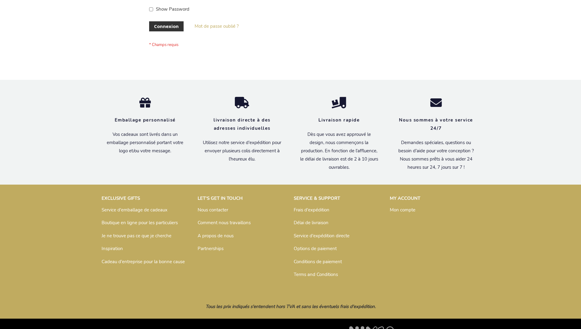
scroll to position [210, 0]
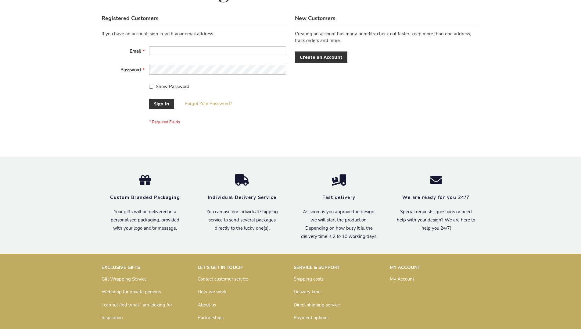
scroll to position [196, 0]
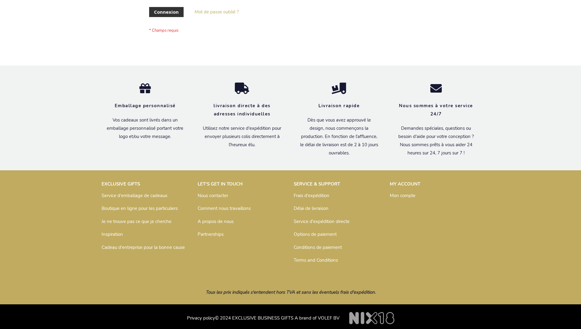
scroll to position [210, 0]
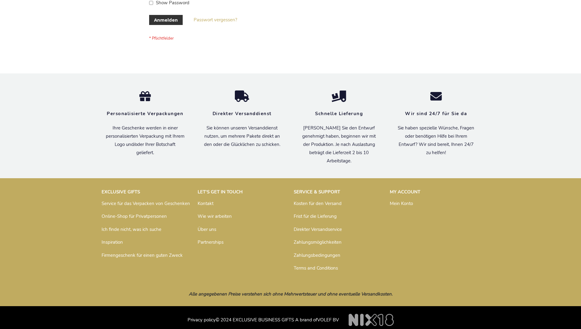
scroll to position [204, 0]
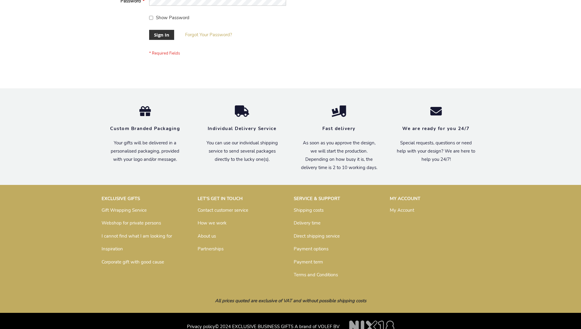
scroll to position [196, 0]
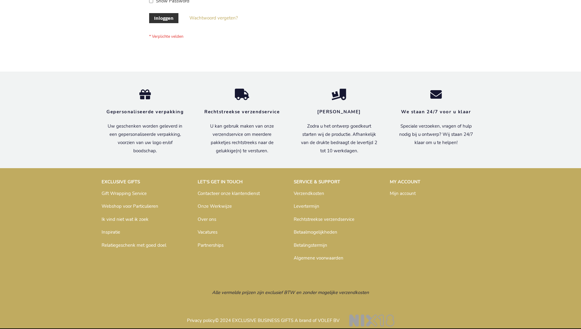
scroll to position [207, 0]
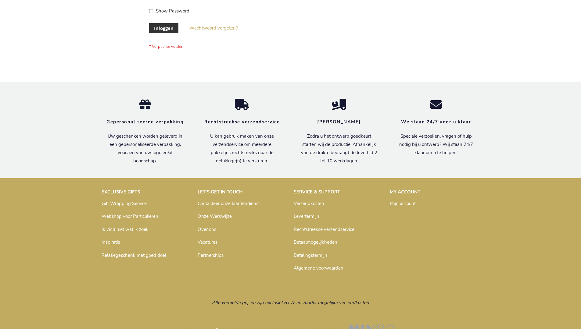
scroll to position [207, 0]
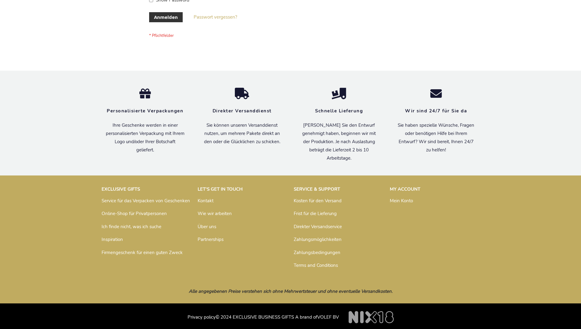
scroll to position [204, 0]
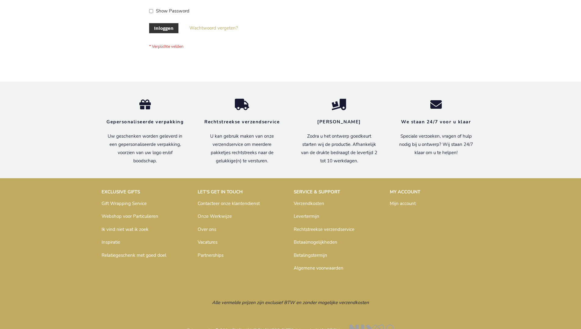
scroll to position [207, 0]
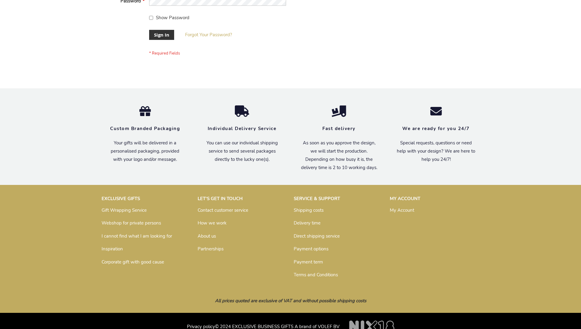
scroll to position [196, 0]
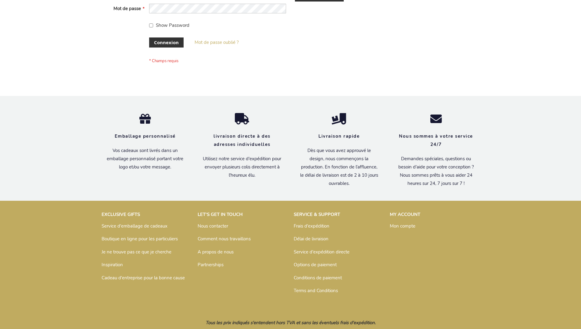
scroll to position [210, 0]
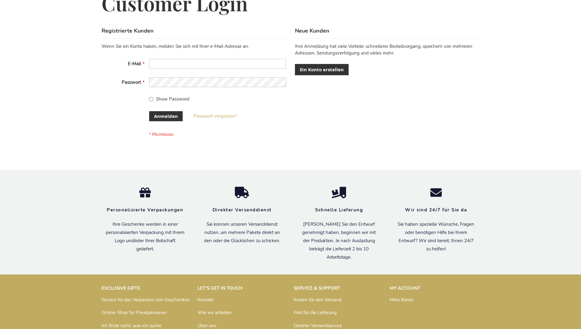
scroll to position [204, 0]
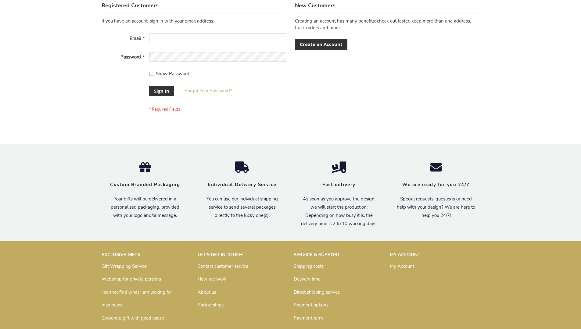
scroll to position [196, 0]
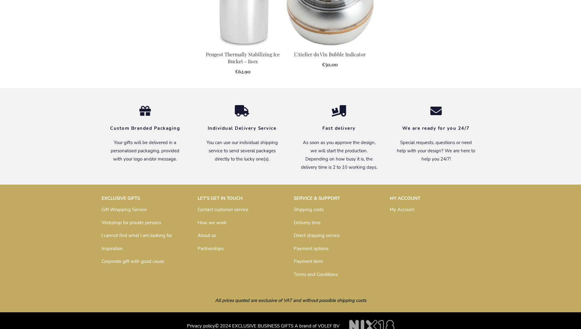
scroll to position [612, 0]
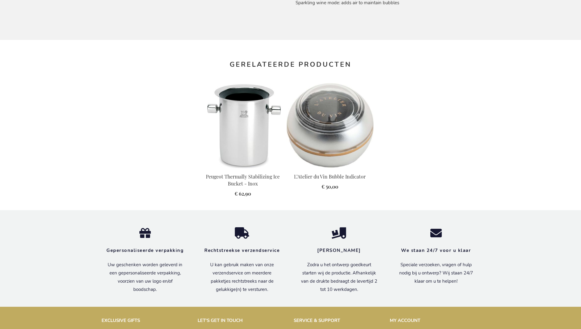
scroll to position [623, 0]
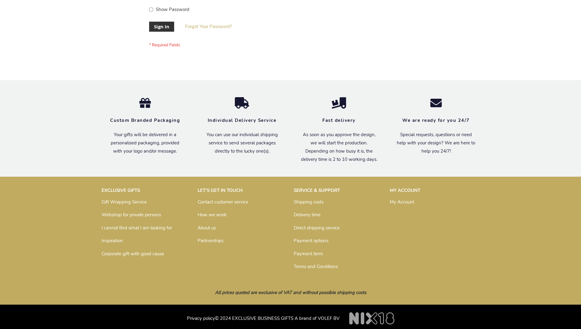
scroll to position [196, 0]
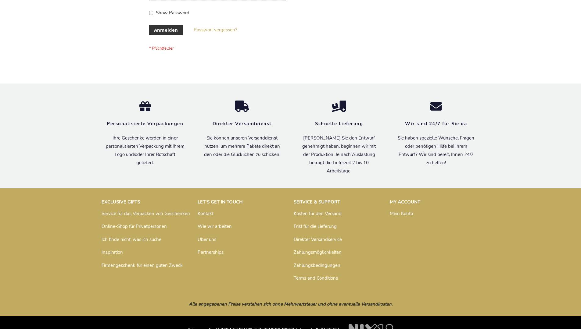
scroll to position [204, 0]
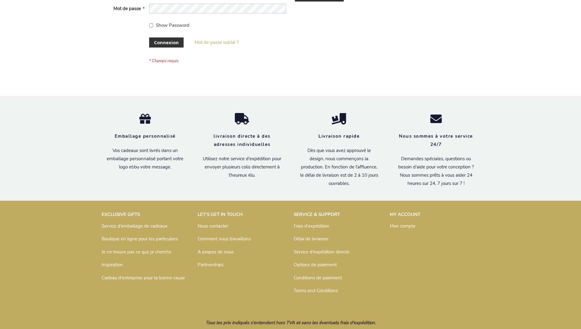
scroll to position [210, 0]
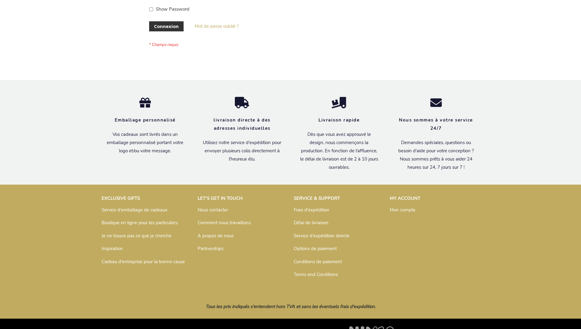
scroll to position [210, 0]
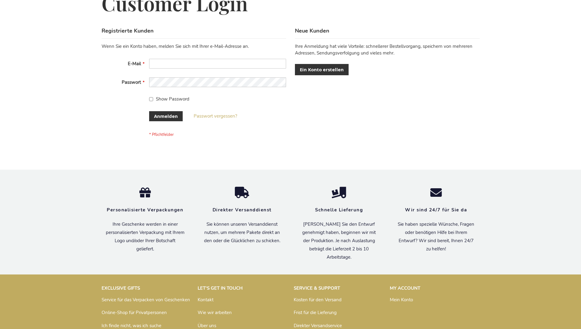
scroll to position [204, 0]
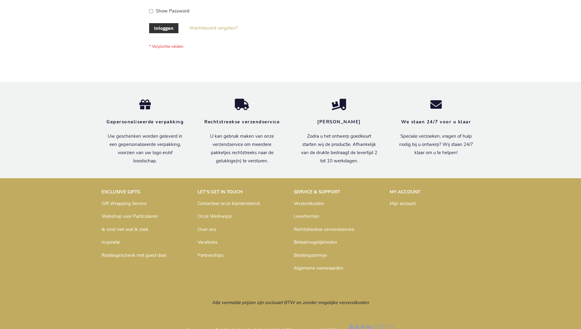
scroll to position [207, 0]
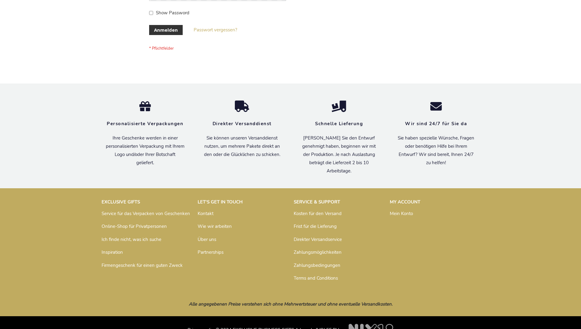
scroll to position [204, 0]
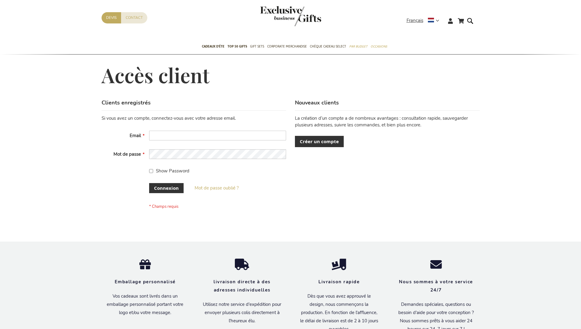
scroll to position [210, 0]
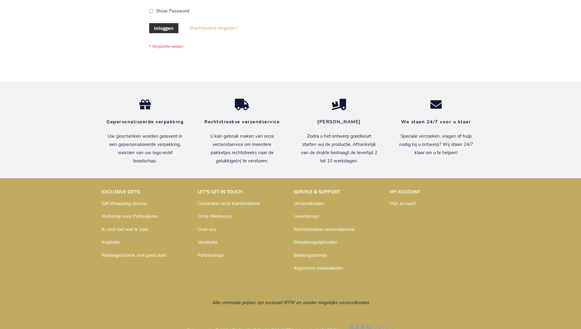
scroll to position [207, 0]
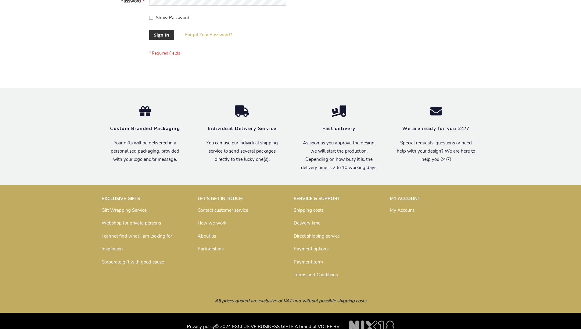
scroll to position [196, 0]
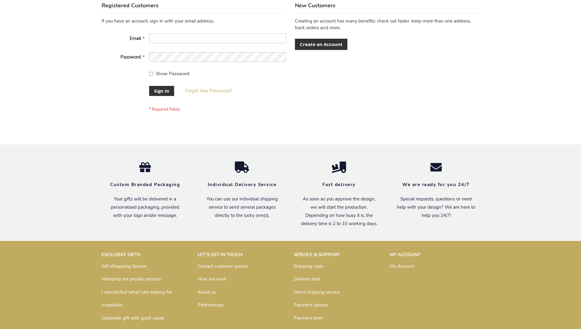
scroll to position [196, 0]
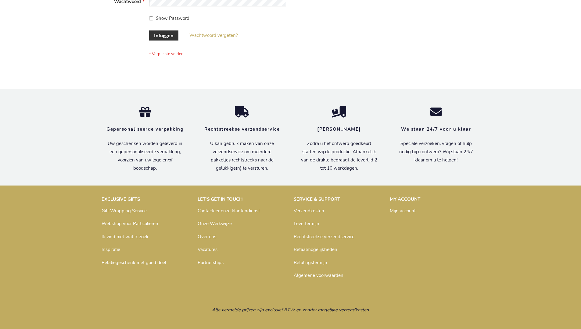
scroll to position [207, 0]
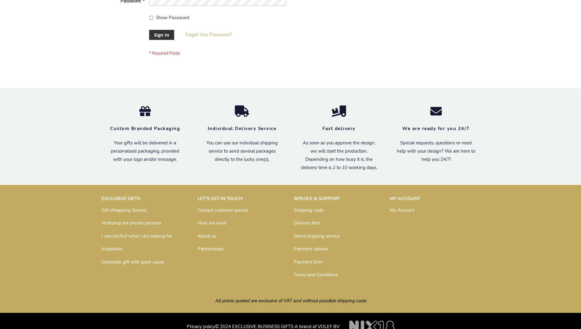
scroll to position [196, 0]
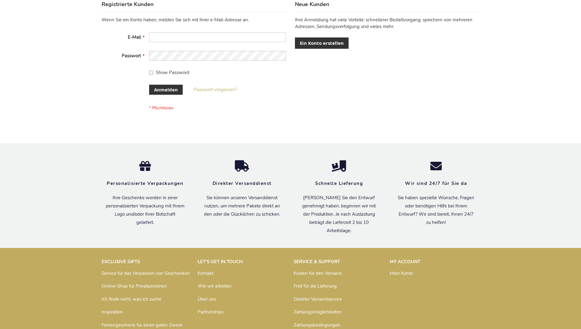
scroll to position [204, 0]
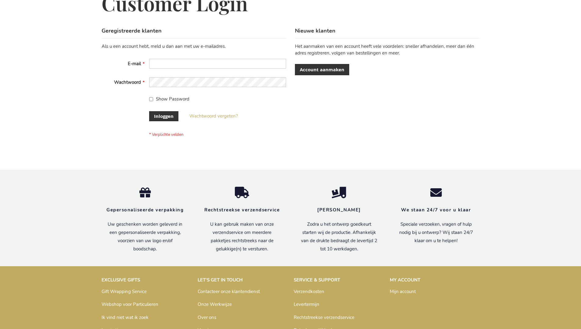
scroll to position [207, 0]
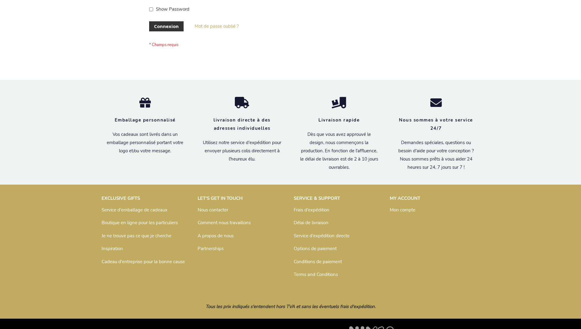
scroll to position [210, 0]
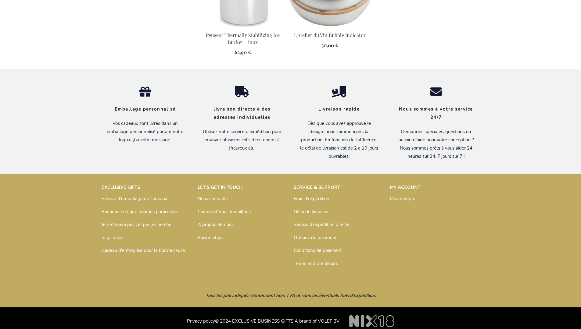
scroll to position [627, 0]
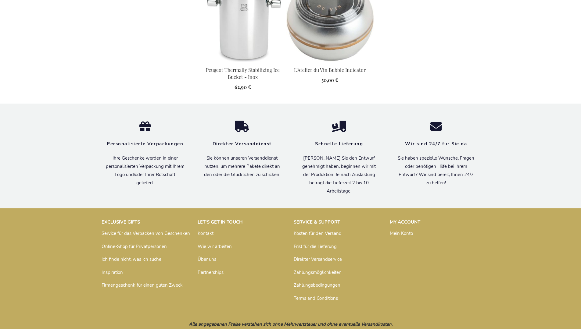
scroll to position [620, 0]
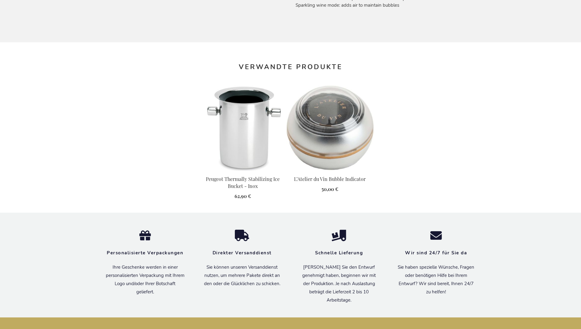
scroll to position [620, 0]
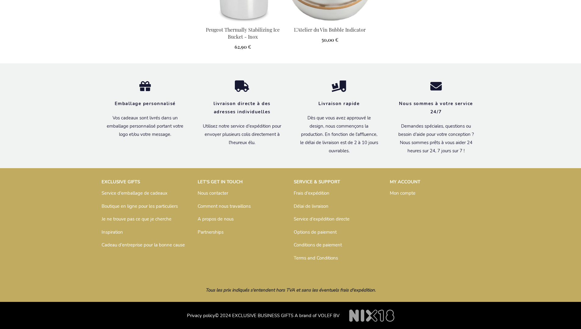
scroll to position [627, 0]
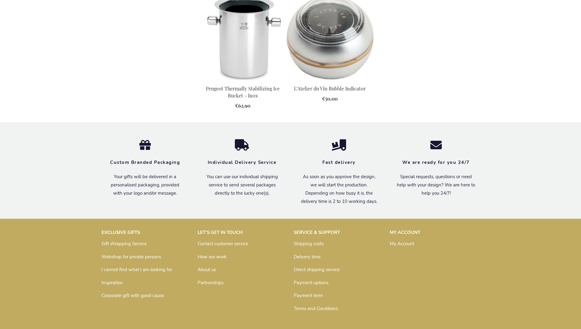
scroll to position [612, 0]
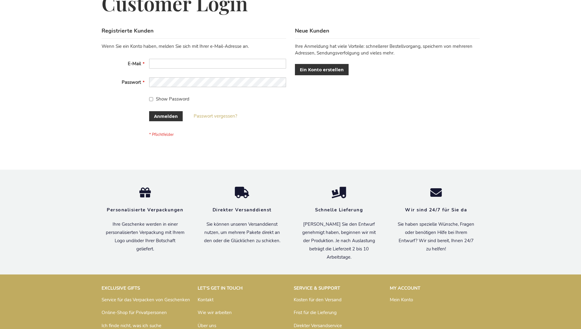
scroll to position [204, 0]
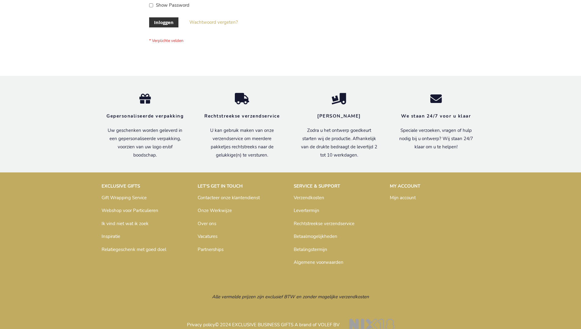
scroll to position [207, 0]
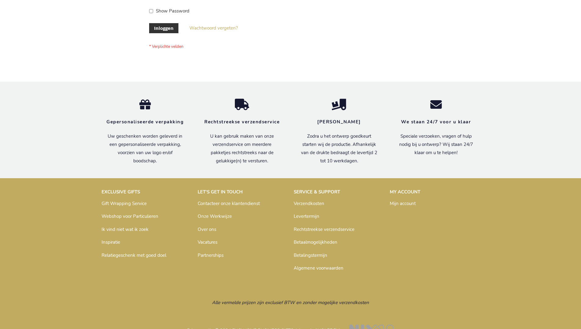
scroll to position [207, 0]
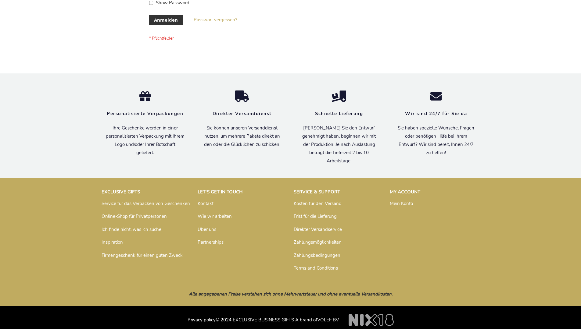
scroll to position [204, 0]
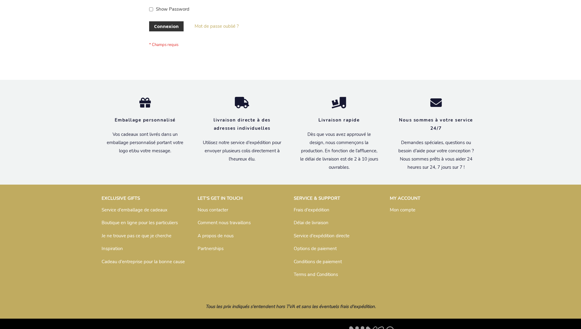
scroll to position [210, 0]
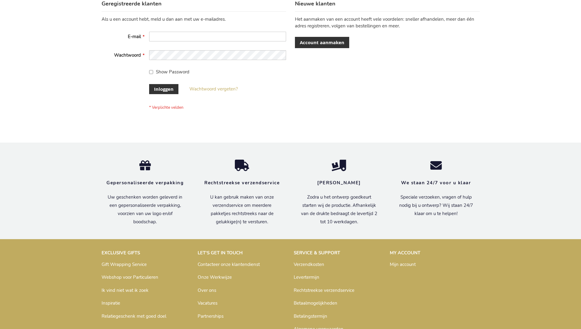
scroll to position [207, 0]
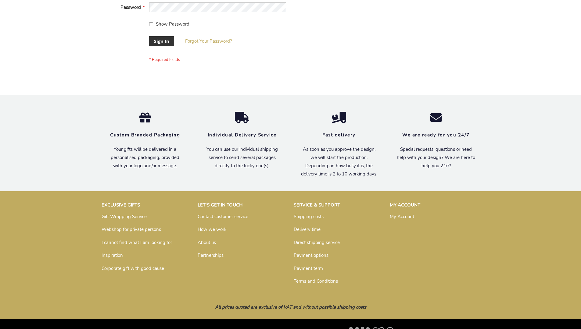
scroll to position [196, 0]
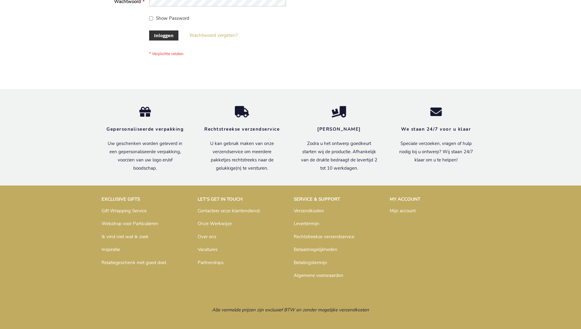
scroll to position [207, 0]
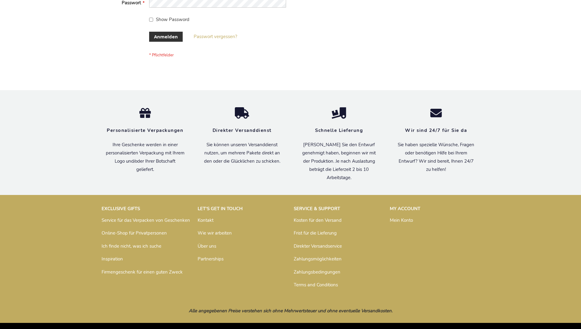
scroll to position [204, 0]
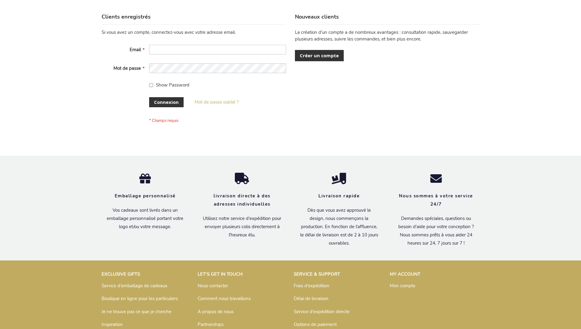
scroll to position [210, 0]
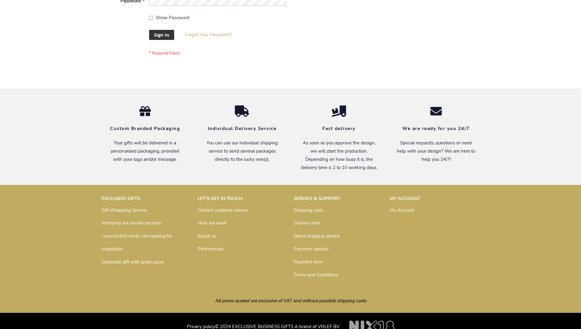
scroll to position [196, 0]
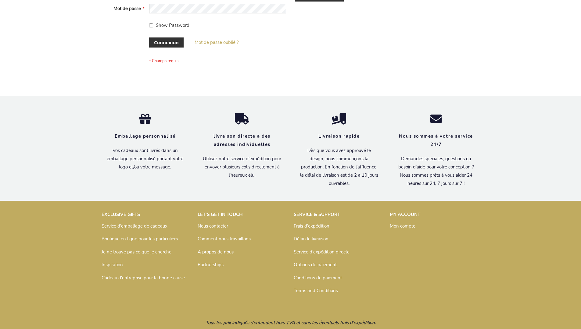
scroll to position [210, 0]
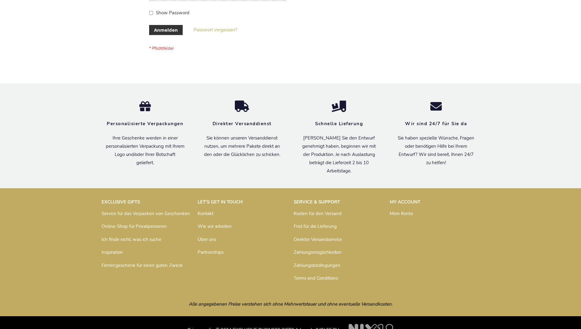
scroll to position [204, 0]
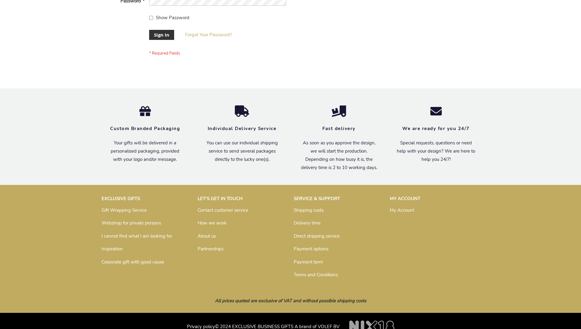
scroll to position [196, 0]
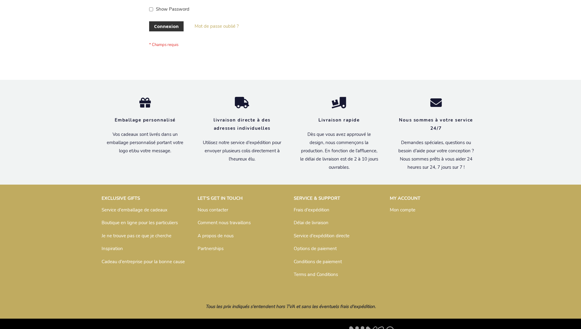
scroll to position [210, 0]
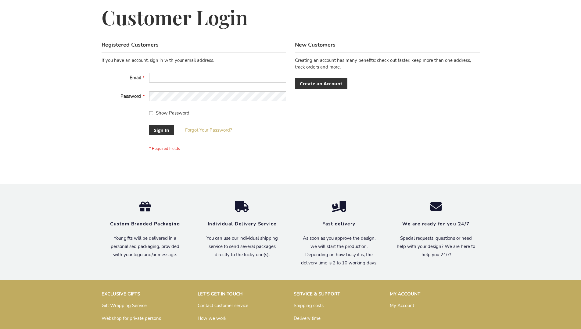
scroll to position [196, 0]
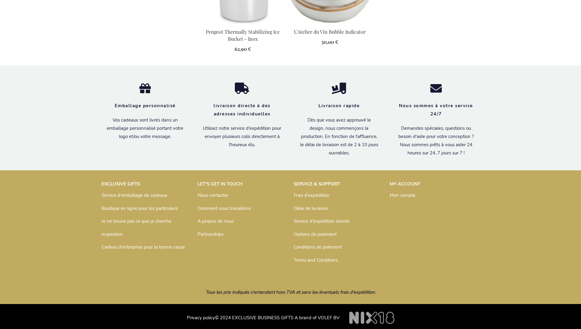
scroll to position [627, 0]
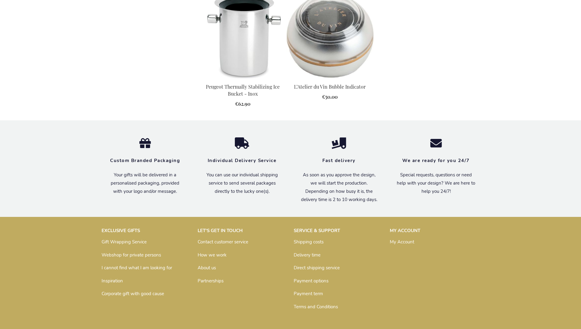
scroll to position [612, 0]
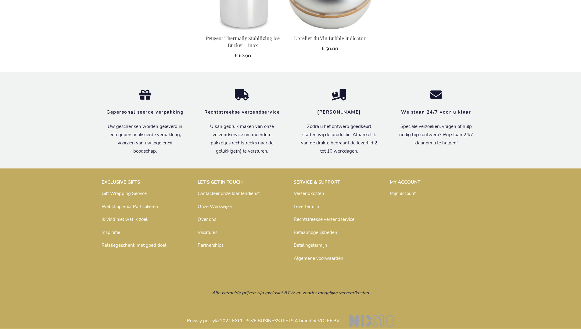
scroll to position [623, 0]
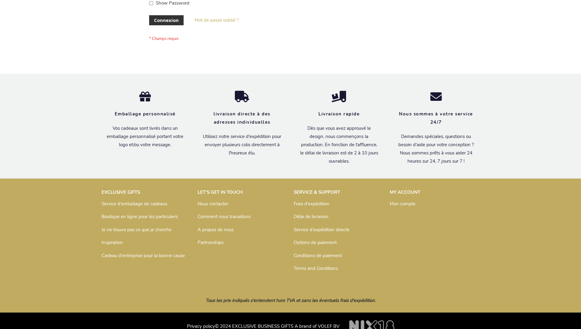
scroll to position [210, 0]
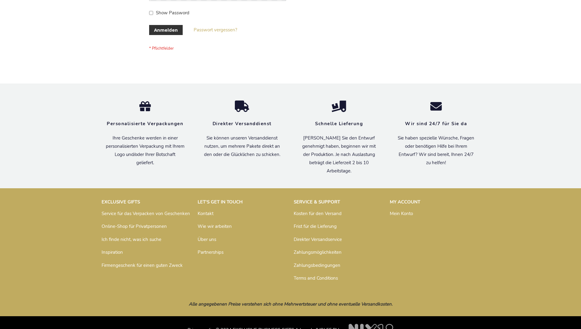
scroll to position [204, 0]
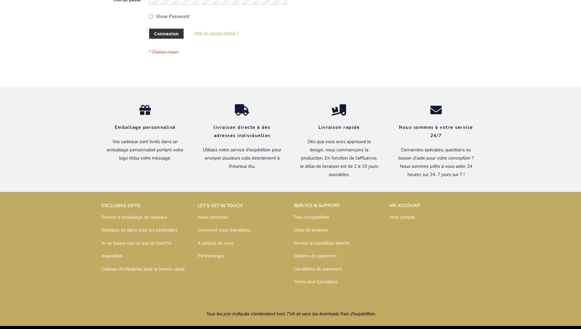
scroll to position [210, 0]
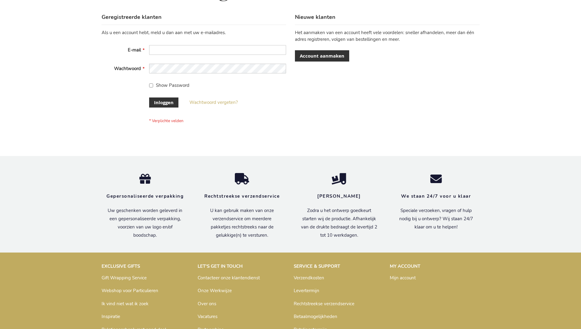
scroll to position [207, 0]
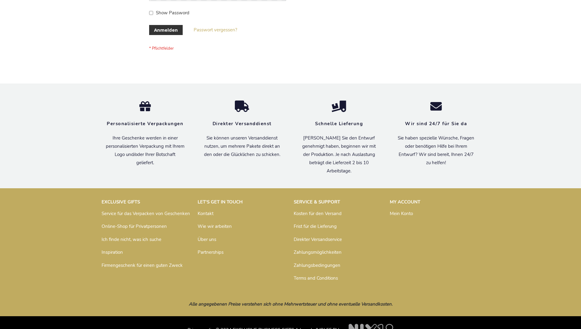
scroll to position [204, 0]
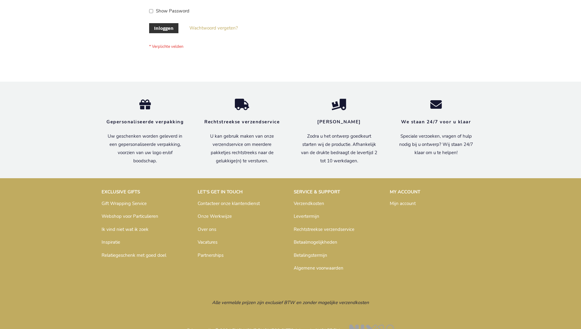
scroll to position [207, 0]
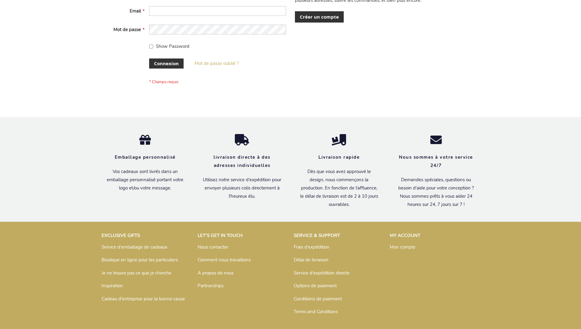
scroll to position [210, 0]
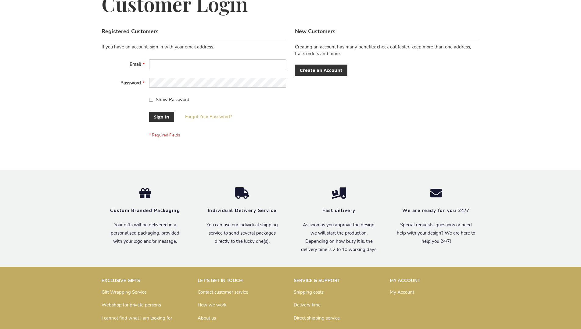
scroll to position [196, 0]
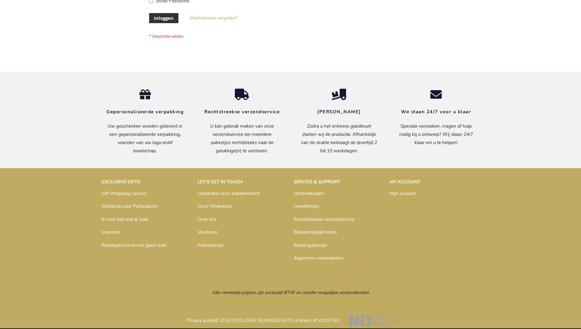
scroll to position [207, 0]
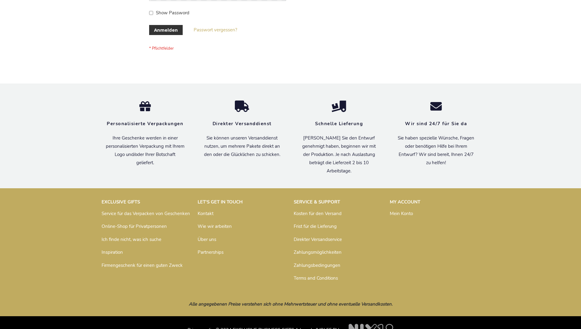
scroll to position [204, 0]
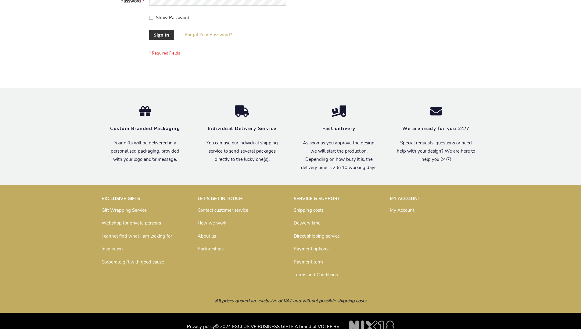
scroll to position [196, 0]
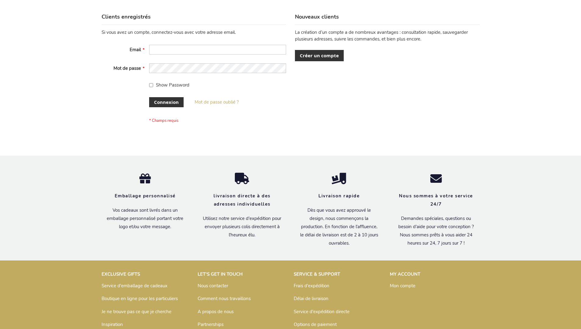
scroll to position [210, 0]
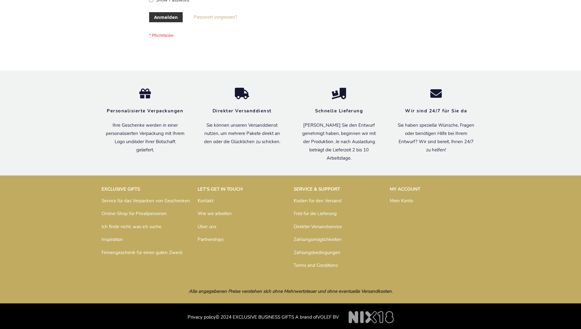
scroll to position [204, 0]
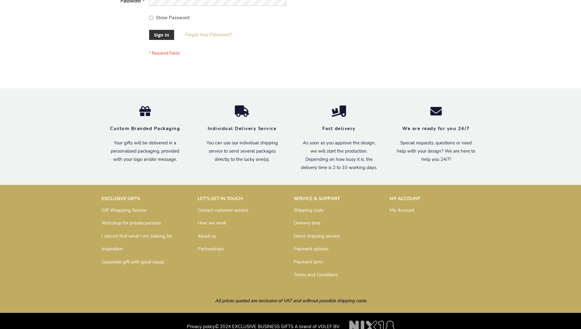
scroll to position [196, 0]
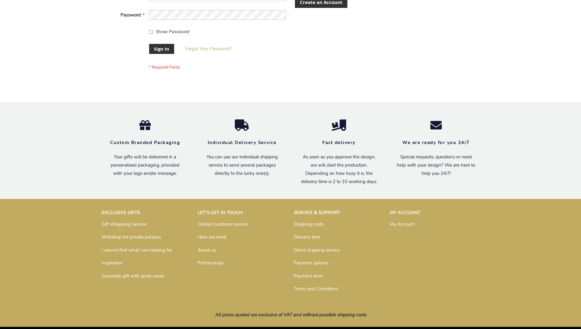
scroll to position [196, 0]
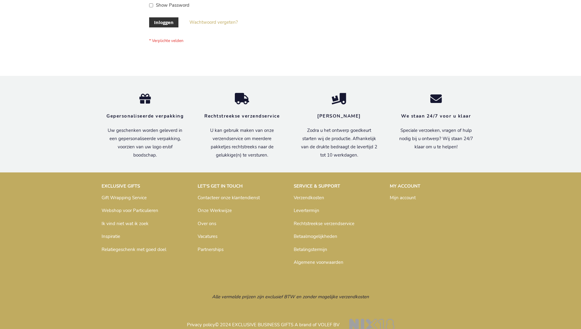
scroll to position [207, 0]
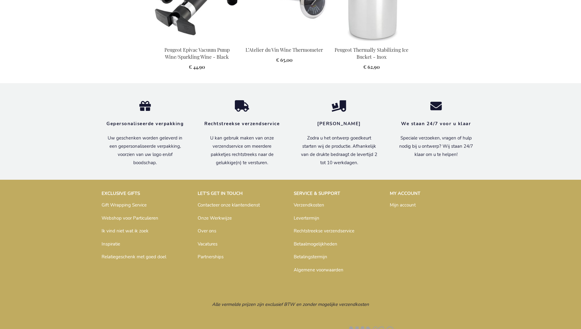
scroll to position [631, 0]
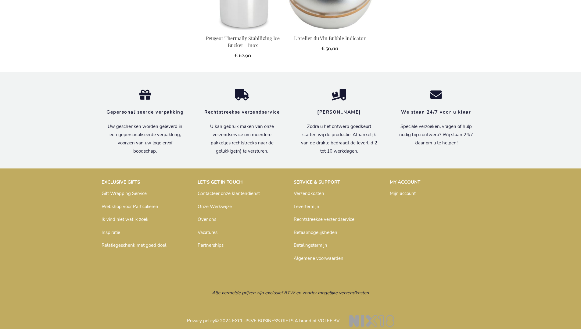
scroll to position [623, 0]
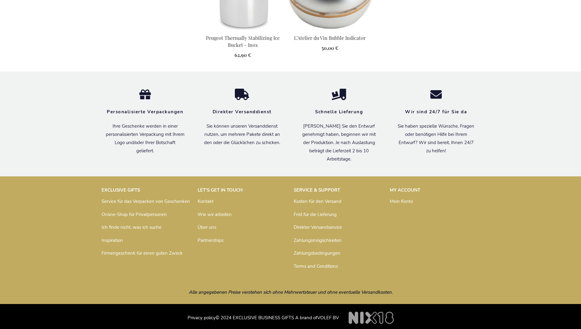
scroll to position [620, 0]
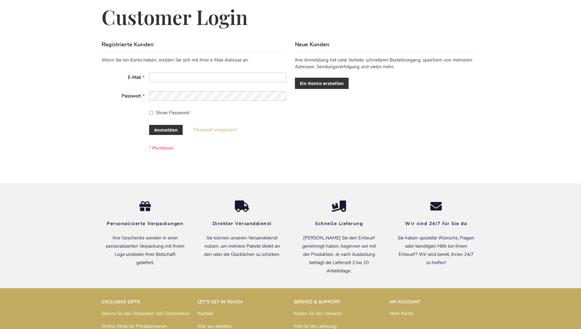
scroll to position [204, 0]
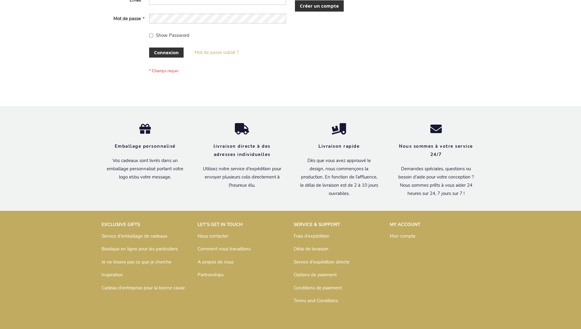
scroll to position [210, 0]
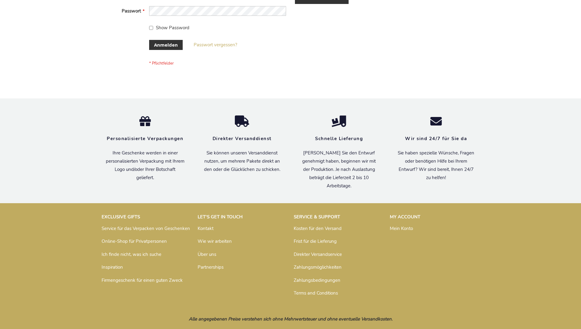
scroll to position [204, 0]
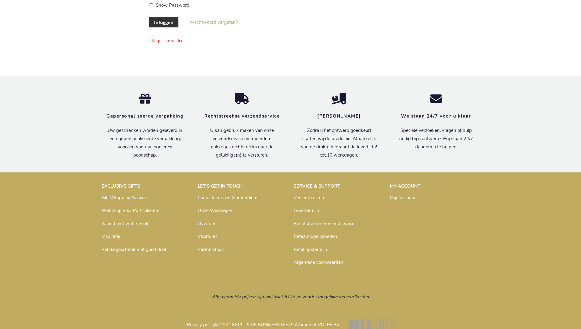
scroll to position [207, 0]
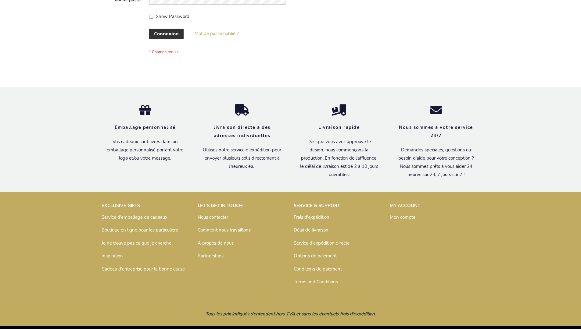
scroll to position [210, 0]
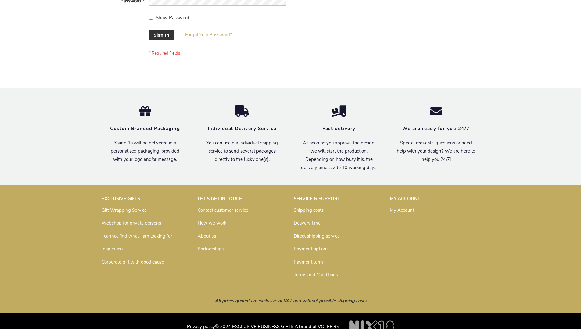
scroll to position [196, 0]
